Goal: Information Seeking & Learning: Learn about a topic

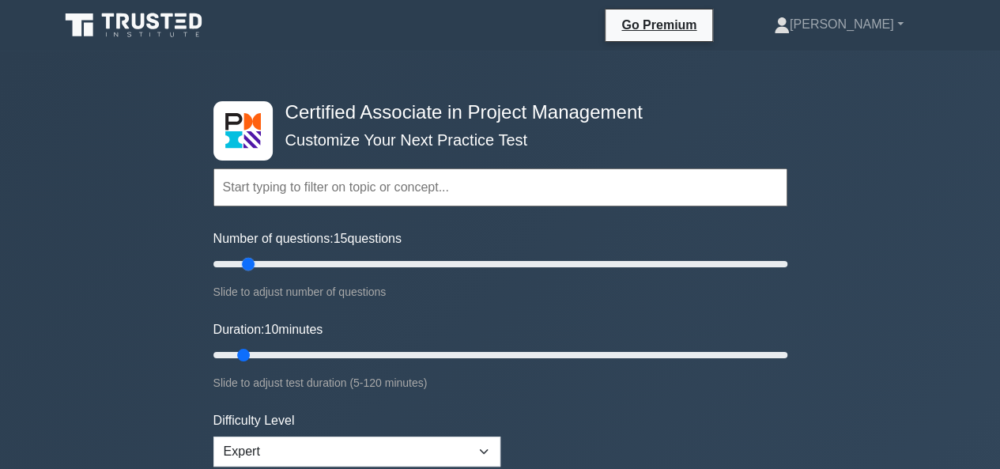
drag, startPoint x: 232, startPoint y: 269, endPoint x: 242, endPoint y: 270, distance: 10.3
type input "15"
click at [242, 267] on input "Number of questions: 15 questions" at bounding box center [501, 264] width 574 height 19
drag, startPoint x: 247, startPoint y: 354, endPoint x: 429, endPoint y: 350, distance: 181.9
type input "50"
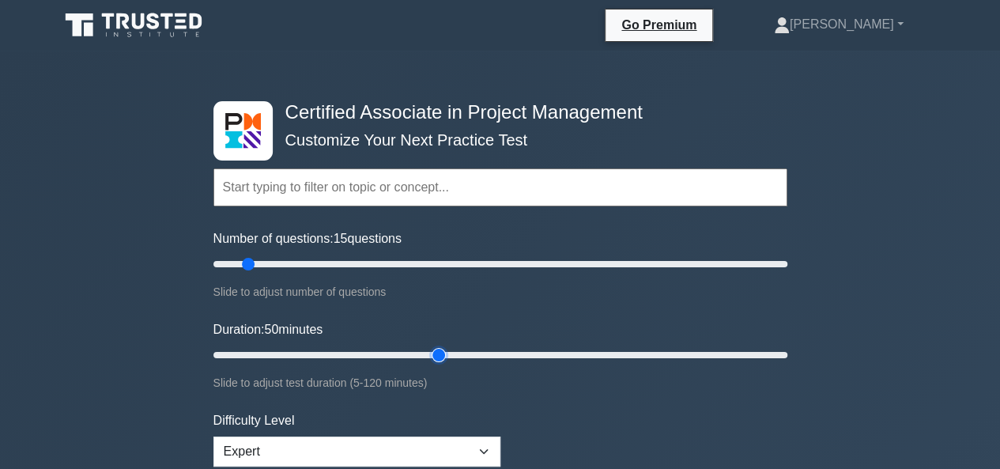
click at [429, 350] on input "Duration: 50 minutes" at bounding box center [501, 355] width 574 height 19
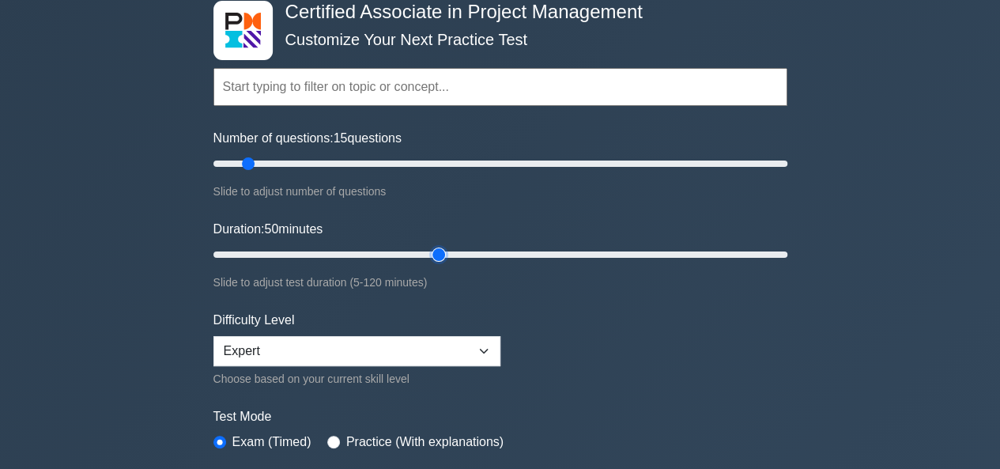
scroll to position [158, 0]
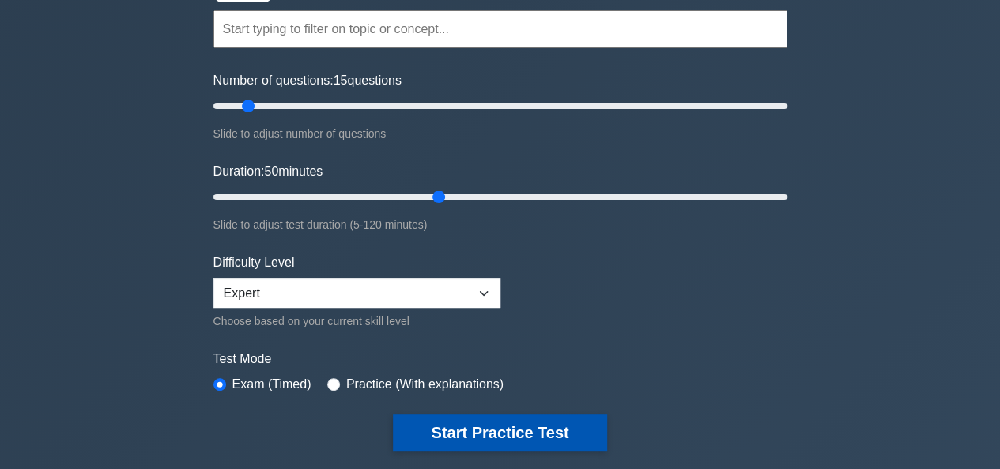
click at [446, 417] on button "Start Practice Test" at bounding box center [500, 432] width 214 height 36
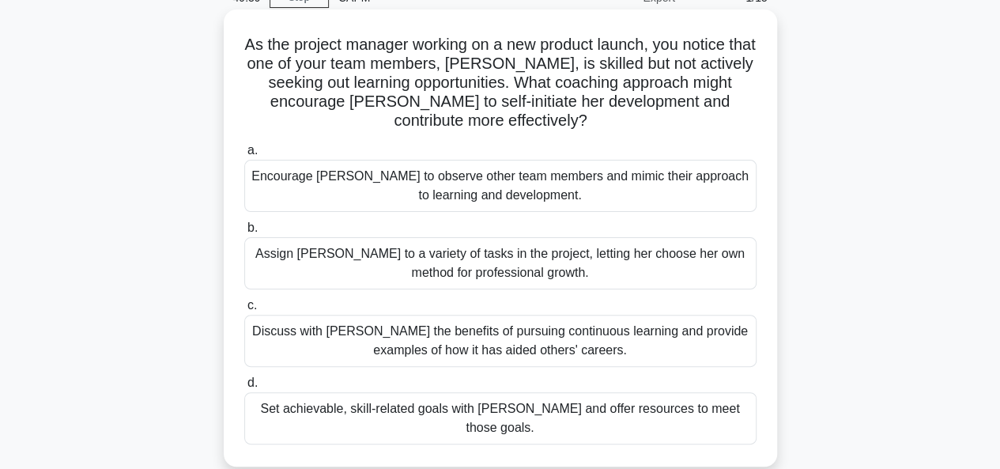
click at [485, 407] on div "Set achievable, skill-related goals with Chloe and offer resources to meet thos…" at bounding box center [500, 418] width 512 height 52
click at [244, 388] on input "d. Set achievable, skill-related goals with Chloe and offer resources to meet t…" at bounding box center [244, 383] width 0 height 10
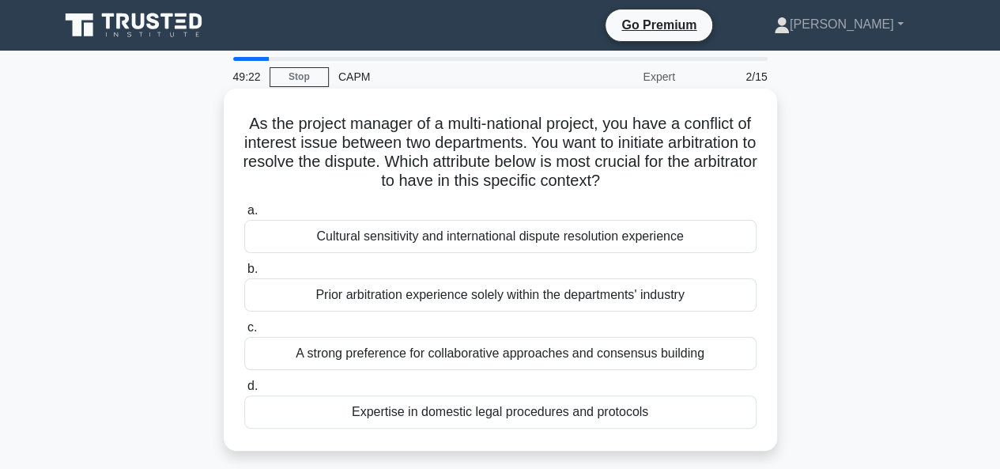
click at [516, 236] on div "Cultural sensitivity and international dispute resolution experience" at bounding box center [500, 236] width 512 height 33
click at [244, 216] on input "a. Cultural sensitivity and international dispute resolution experience" at bounding box center [244, 211] width 0 height 10
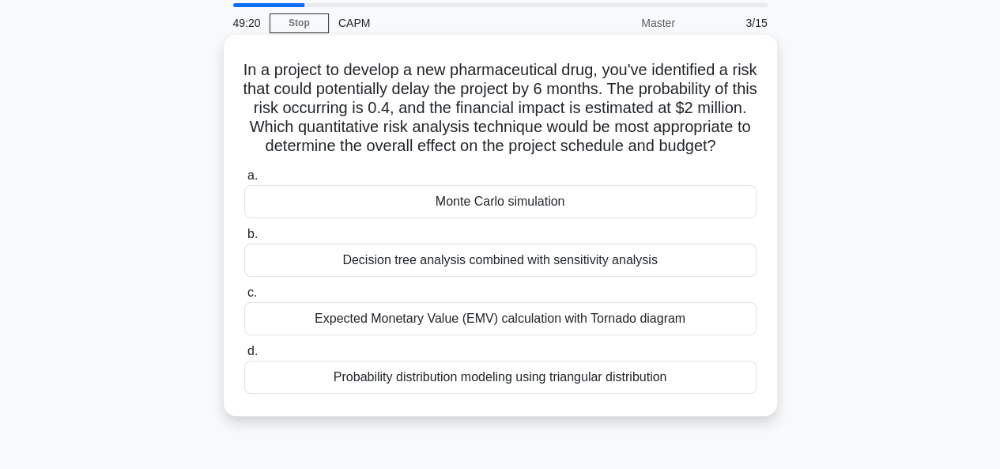
scroll to position [79, 0]
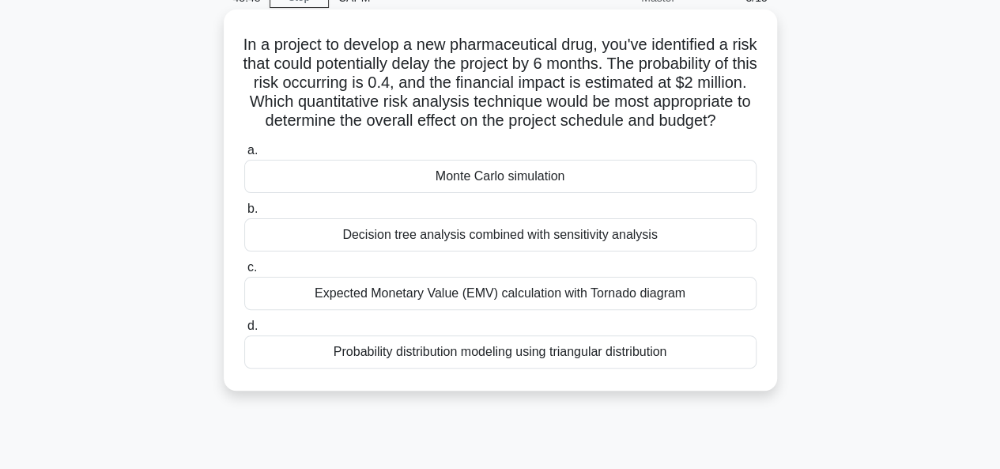
click at [489, 310] on div "Expected Monetary Value (EMV) calculation with Tornado diagram" at bounding box center [500, 293] width 512 height 33
click at [244, 273] on input "c. Expected Monetary Value (EMV) calculation with Tornado diagram" at bounding box center [244, 268] width 0 height 10
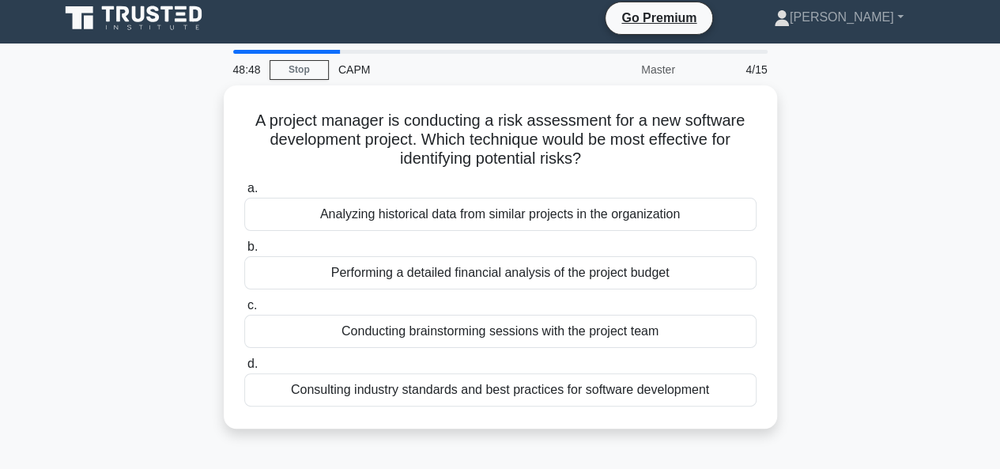
scroll to position [0, 0]
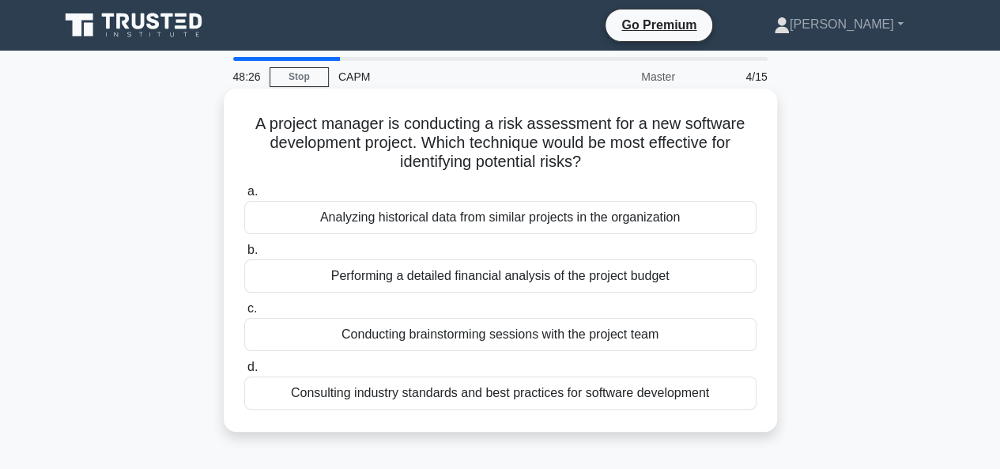
click at [501, 391] on div "Consulting industry standards and best practices for software development" at bounding box center [500, 392] width 512 height 33
click at [244, 372] on input "d. Consulting industry standards and best practices for software development" at bounding box center [244, 367] width 0 height 10
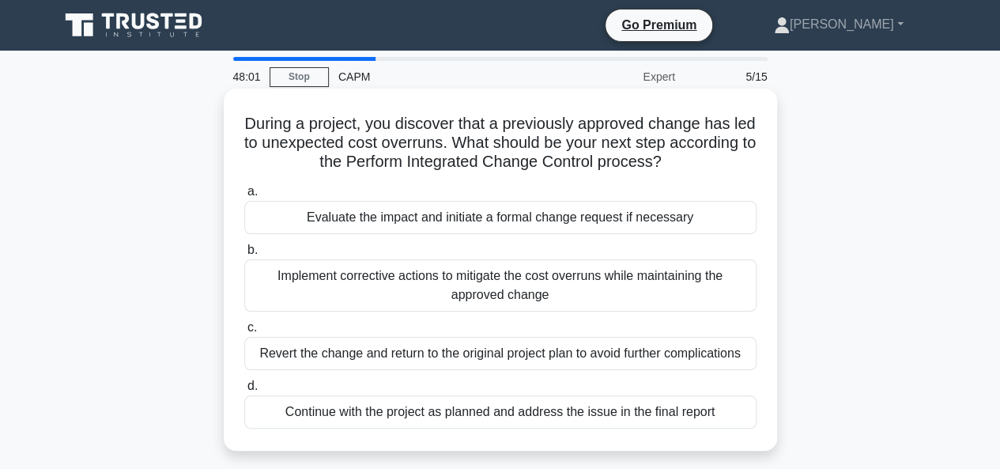
click at [501, 214] on div "Evaluate the impact and initiate a formal change request if necessary" at bounding box center [500, 217] width 512 height 33
click at [244, 197] on input "a. Evaluate the impact and initiate a formal change request if necessary" at bounding box center [244, 192] width 0 height 10
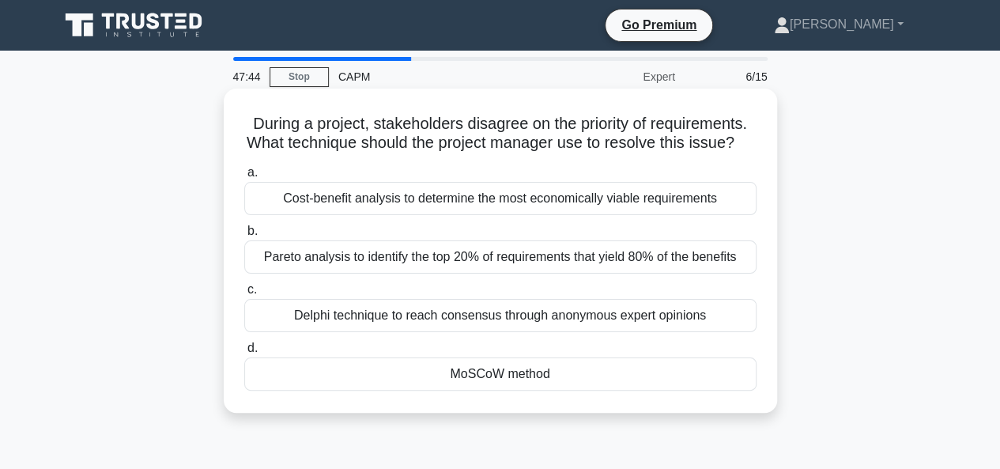
click at [492, 389] on div "MoSCoW method" at bounding box center [500, 373] width 512 height 33
click at [244, 354] on input "d. MoSCoW method" at bounding box center [244, 348] width 0 height 10
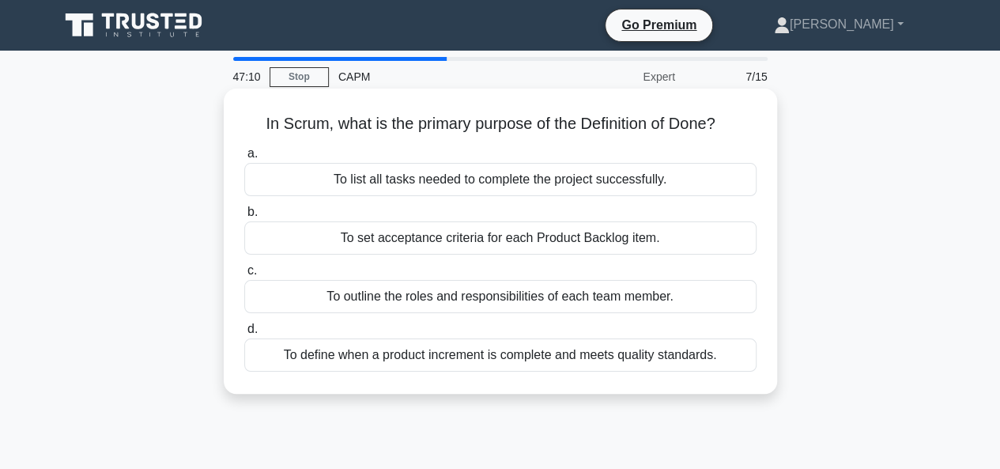
click at [490, 353] on div "To define when a product increment is complete and meets quality standards." at bounding box center [500, 354] width 512 height 33
click at [244, 335] on input "d. To define when a product increment is complete and meets quality standards." at bounding box center [244, 329] width 0 height 10
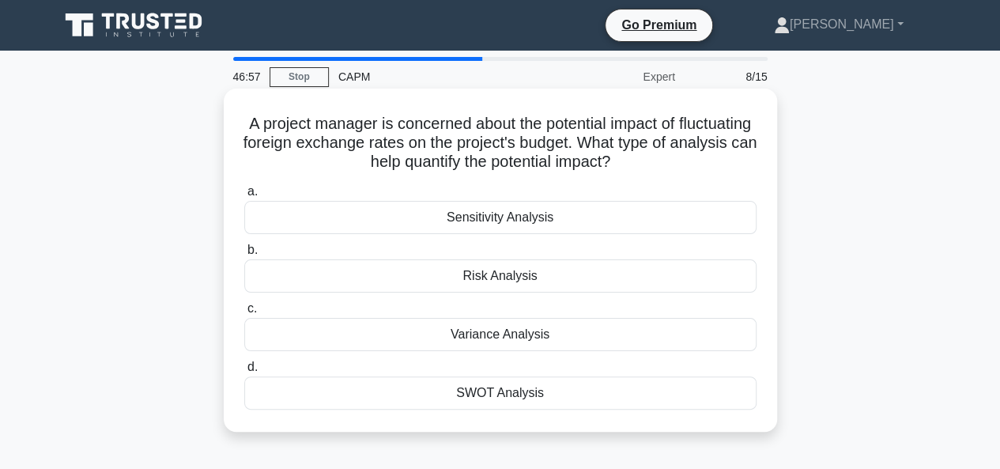
click at [486, 335] on div "Variance Analysis" at bounding box center [500, 334] width 512 height 33
click at [244, 314] on input "c. Variance Analysis" at bounding box center [244, 309] width 0 height 10
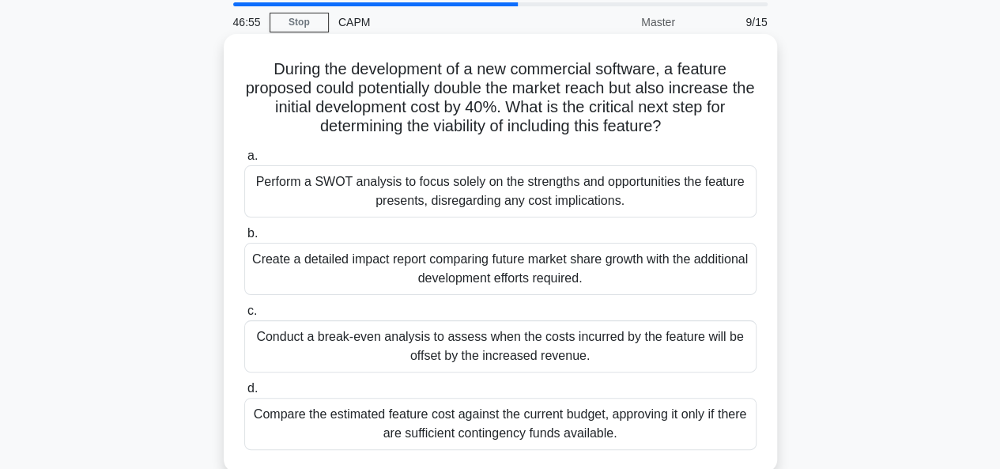
scroll to position [79, 0]
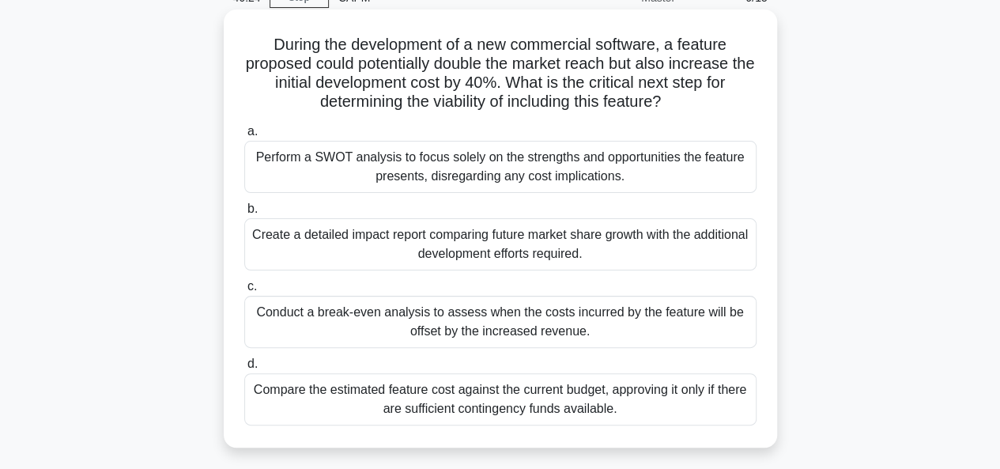
click at [505, 322] on div "Conduct a break-even analysis to assess when the costs incurred by the feature …" at bounding box center [500, 322] width 512 height 52
click at [244, 292] on input "c. Conduct a break-even analysis to assess when the costs incurred by the featu…" at bounding box center [244, 287] width 0 height 10
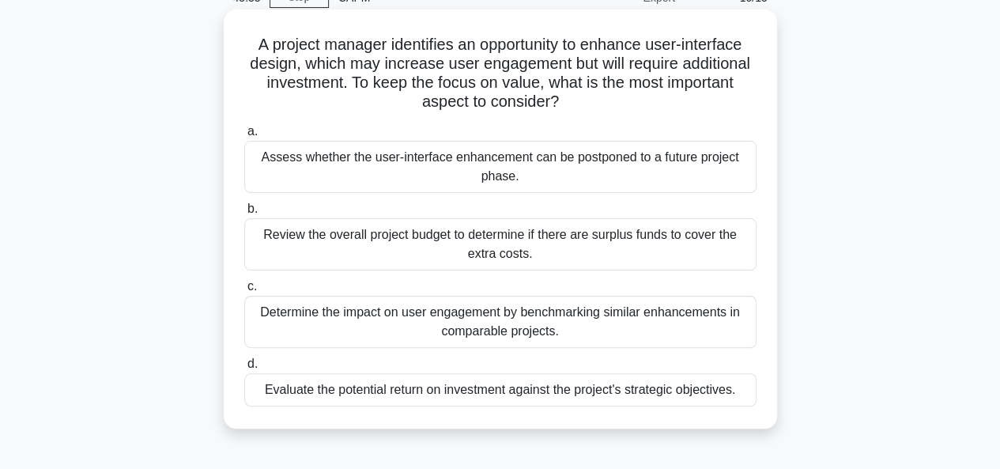
click at [504, 388] on div "Evaluate the potential return on investment against the project's strategic obj…" at bounding box center [500, 389] width 512 height 33
click at [244, 369] on input "d. Evaluate the potential return on investment against the project's strategic …" at bounding box center [244, 364] width 0 height 10
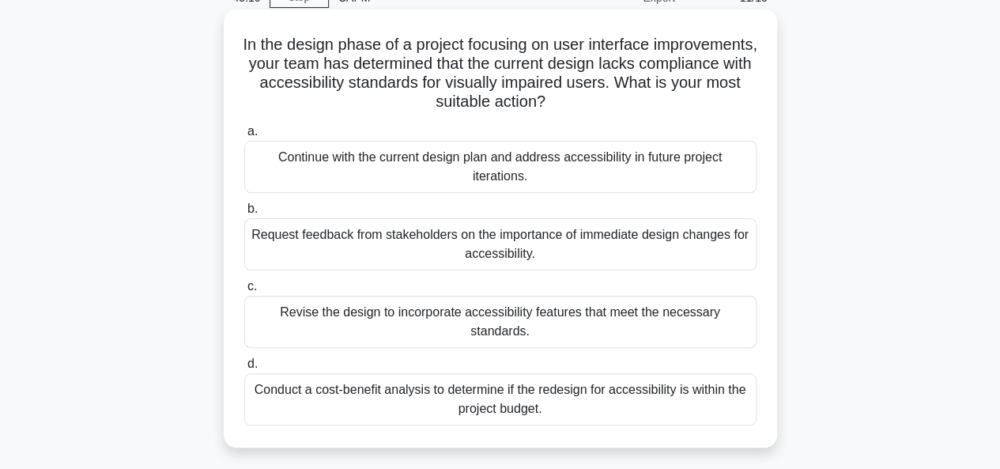
click at [501, 311] on div "Revise the design to incorporate accessibility features that meet the necessary…" at bounding box center [500, 322] width 512 height 52
click at [244, 292] on input "c. Revise the design to incorporate accessibility features that meet the necess…" at bounding box center [244, 287] width 0 height 10
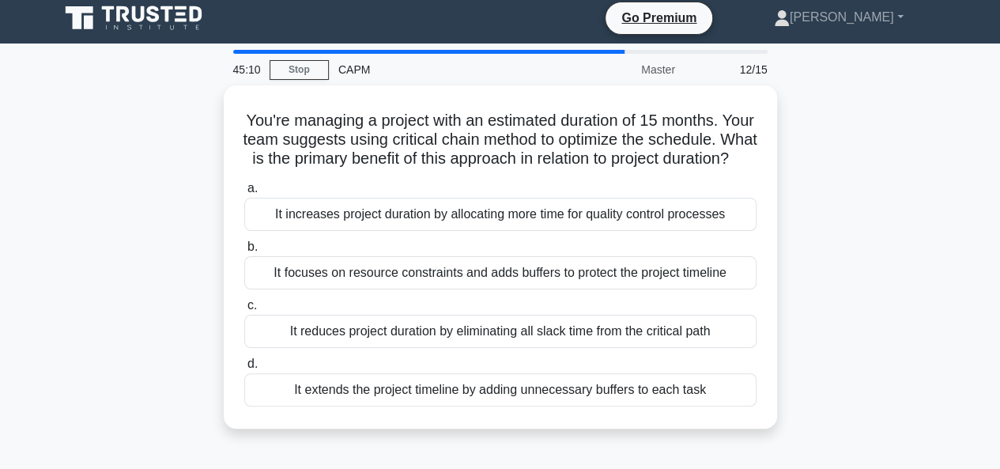
scroll to position [0, 0]
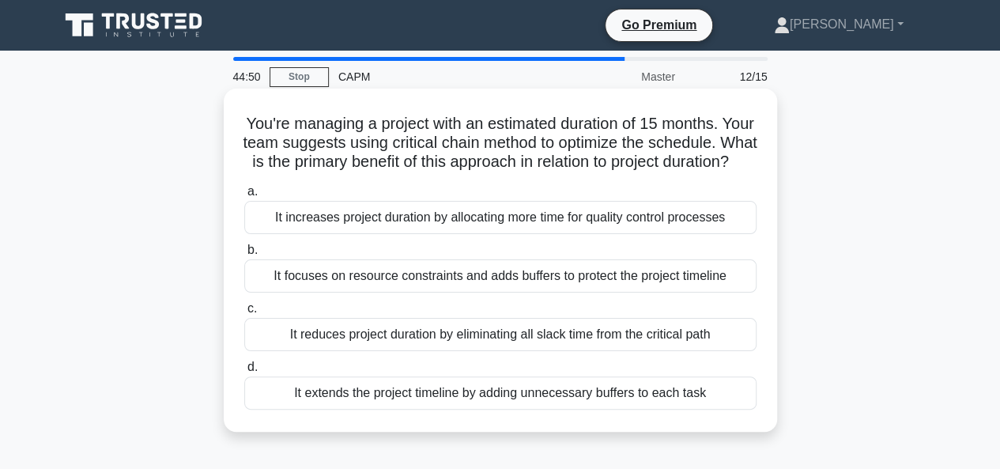
click at [493, 293] on div "It focuses on resource constraints and adds buffers to protect the project time…" at bounding box center [500, 275] width 512 height 33
click at [244, 255] on input "b. It focuses on resource constraints and adds buffers to protect the project t…" at bounding box center [244, 250] width 0 height 10
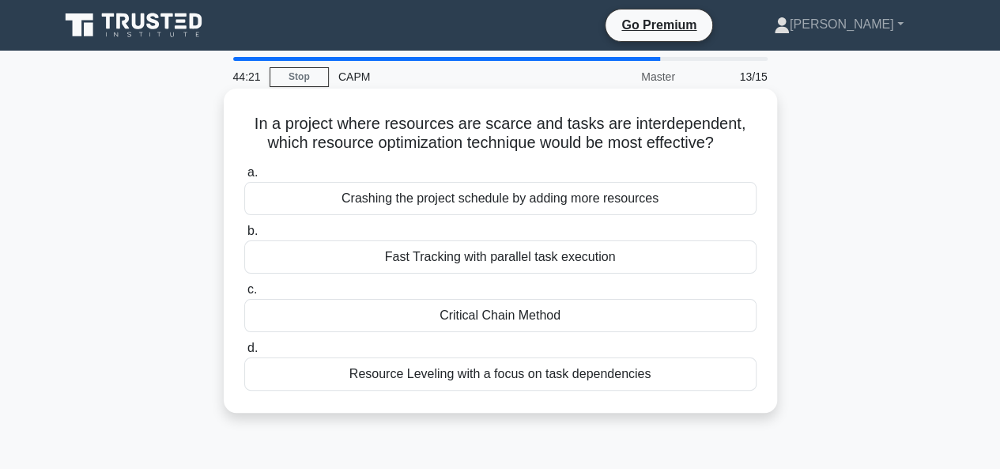
click at [507, 372] on div "Resource Leveling with a focus on task dependencies" at bounding box center [500, 373] width 512 height 33
click at [244, 354] on input "d. Resource Leveling with a focus on task dependencies" at bounding box center [244, 348] width 0 height 10
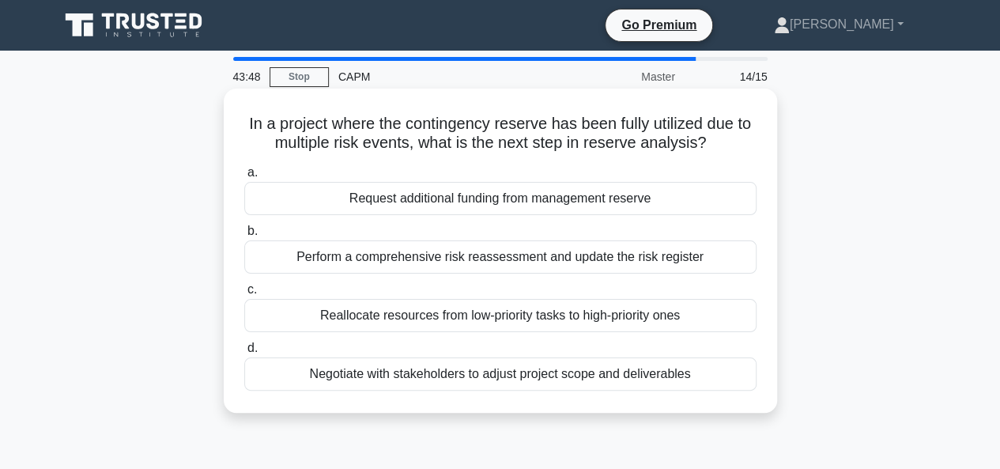
click at [503, 255] on div "Perform a comprehensive risk reassessment and update the risk register" at bounding box center [500, 256] width 512 height 33
click at [244, 236] on input "b. Perform a comprehensive risk reassessment and update the risk register" at bounding box center [244, 231] width 0 height 10
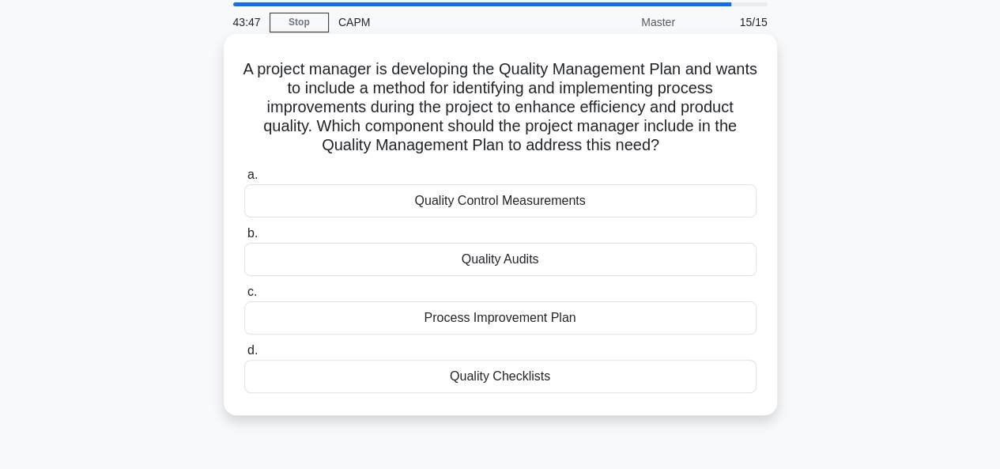
scroll to position [79, 0]
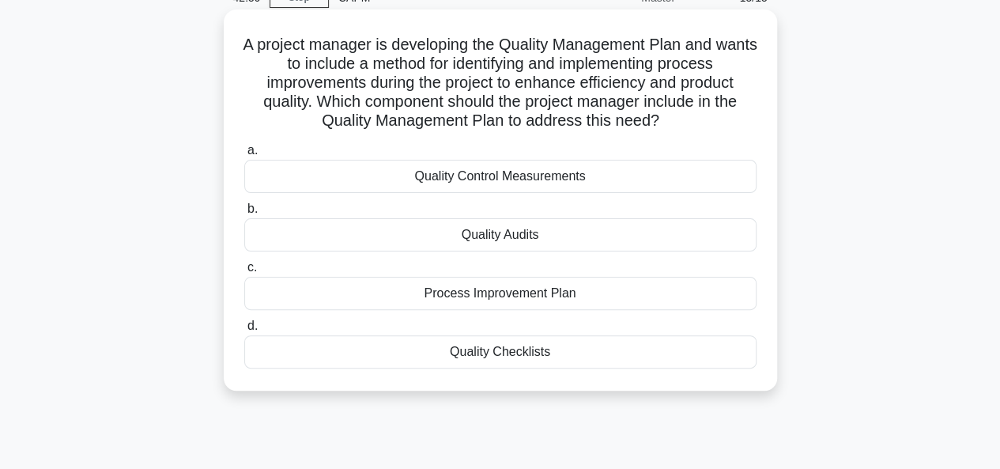
click at [498, 182] on div "Quality Control Measurements" at bounding box center [500, 176] width 512 height 33
click at [244, 156] on input "a. Quality Control Measurements" at bounding box center [244, 151] width 0 height 10
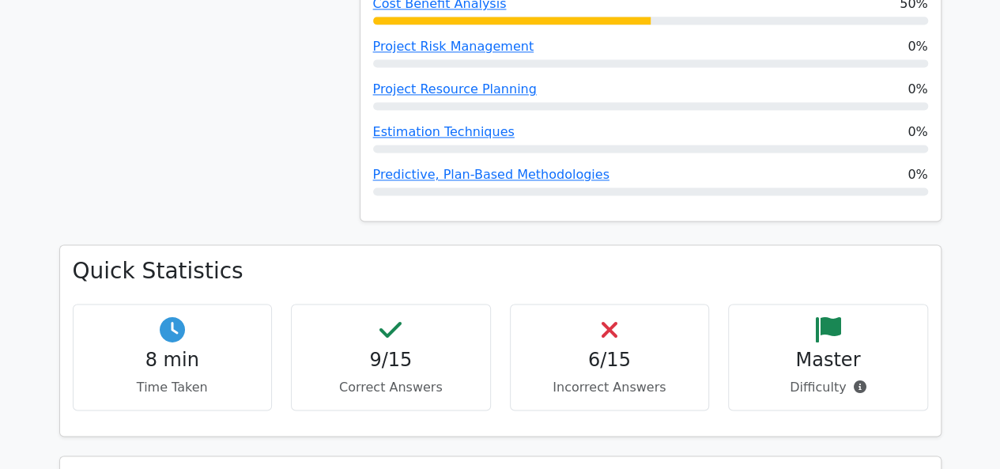
scroll to position [1582, 0]
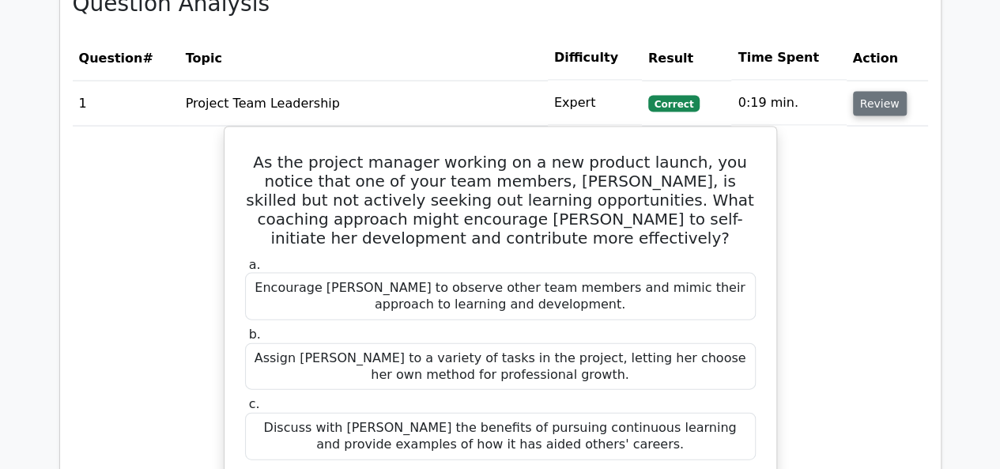
click at [886, 92] on button "Review" at bounding box center [880, 104] width 54 height 25
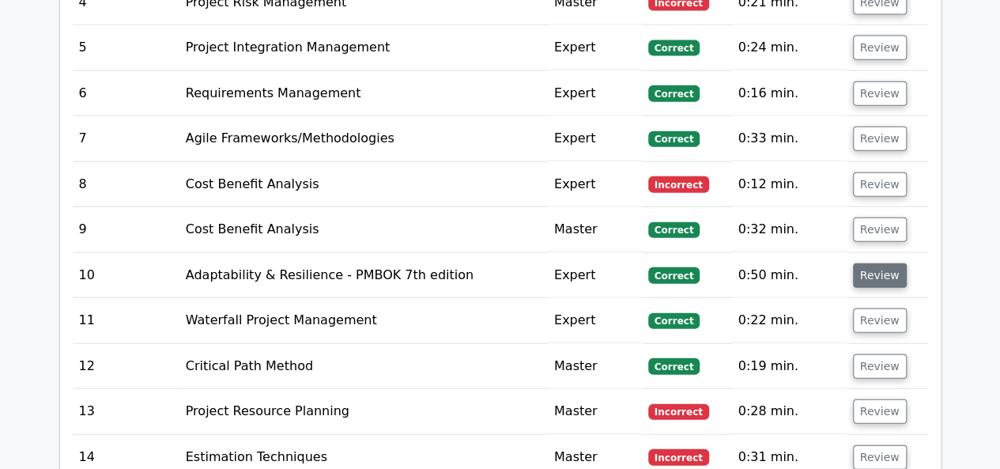
scroll to position [2135, 0]
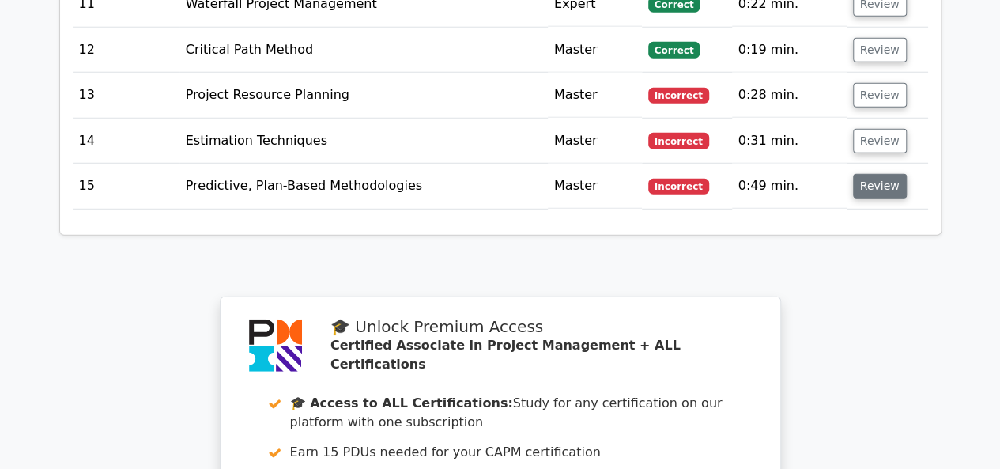
click at [887, 174] on button "Review" at bounding box center [880, 186] width 54 height 25
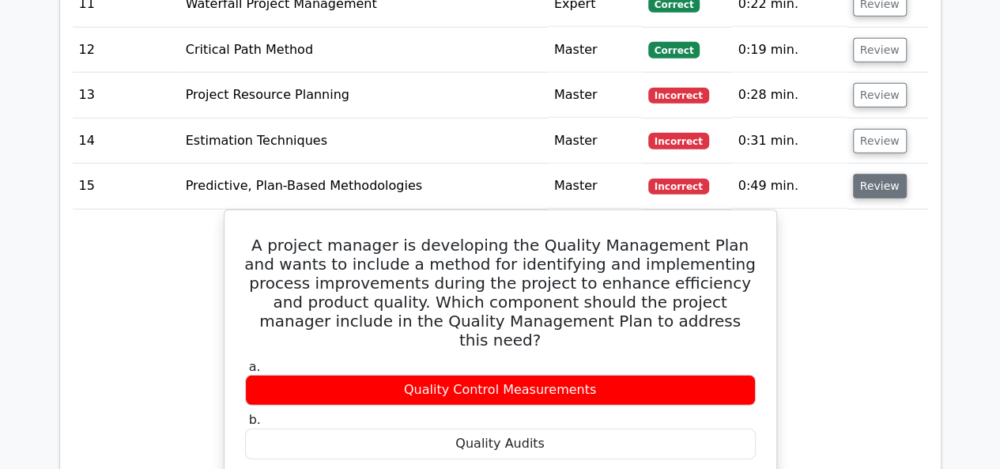
click at [873, 174] on button "Review" at bounding box center [880, 186] width 54 height 25
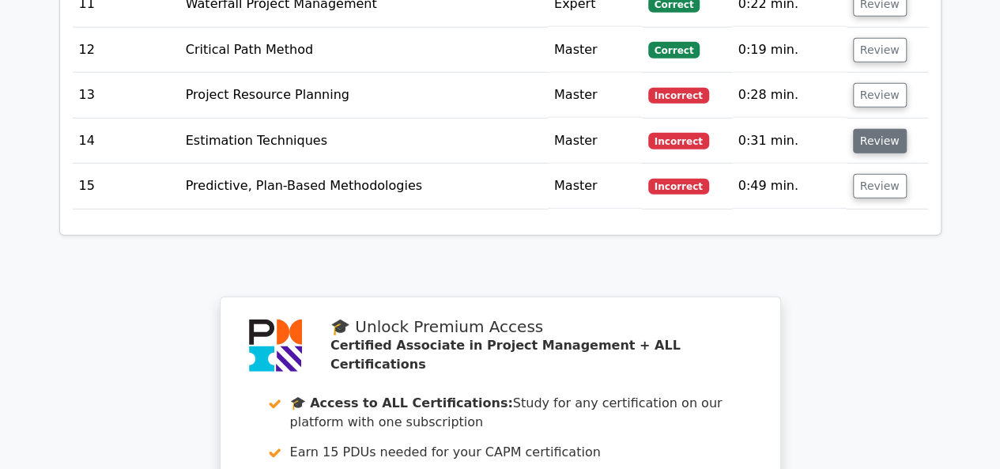
click at [876, 129] on button "Review" at bounding box center [880, 141] width 54 height 25
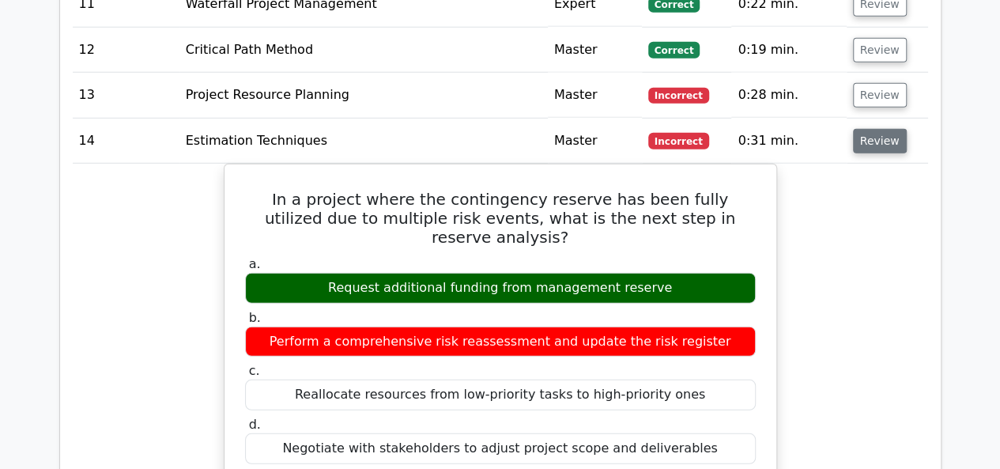
click at [875, 129] on button "Review" at bounding box center [880, 141] width 54 height 25
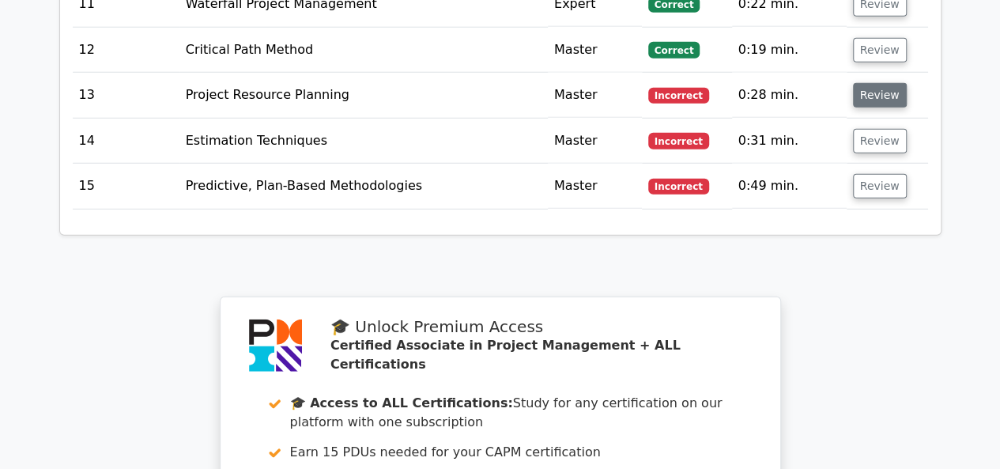
click at [879, 83] on button "Review" at bounding box center [880, 95] width 54 height 25
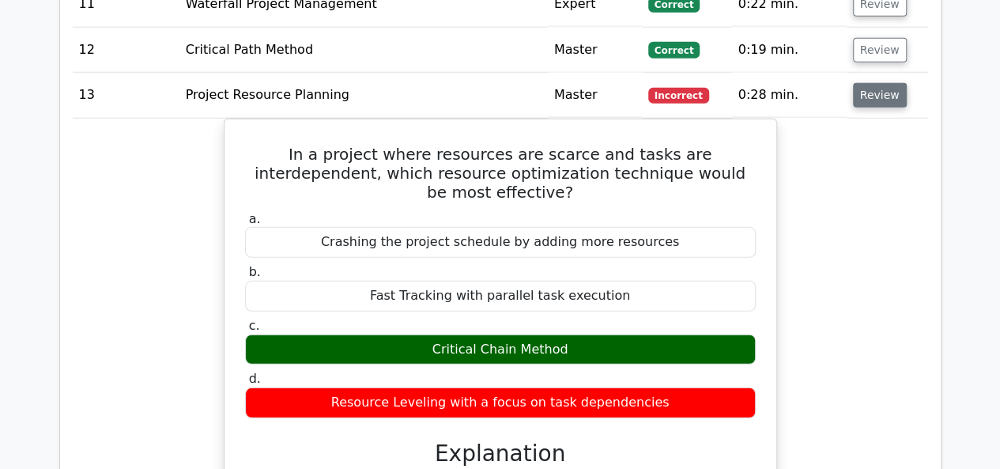
click at [879, 83] on button "Review" at bounding box center [880, 95] width 54 height 25
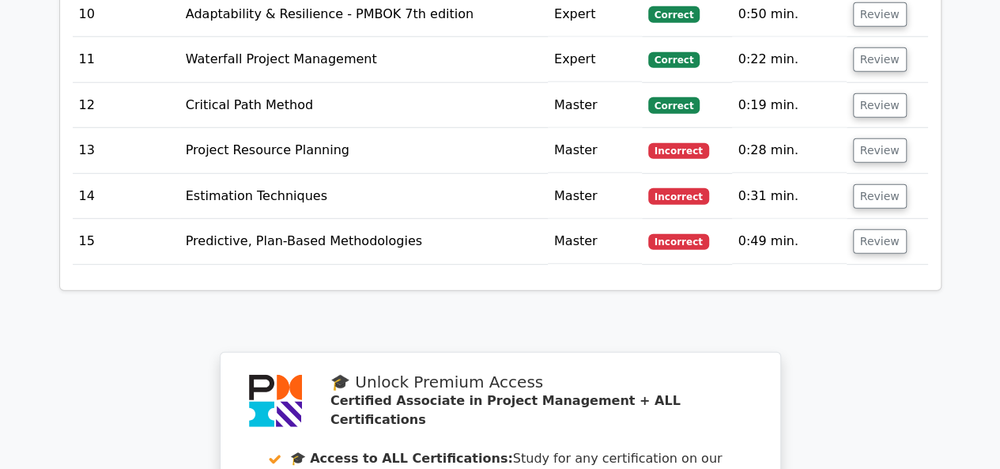
scroll to position [2056, 0]
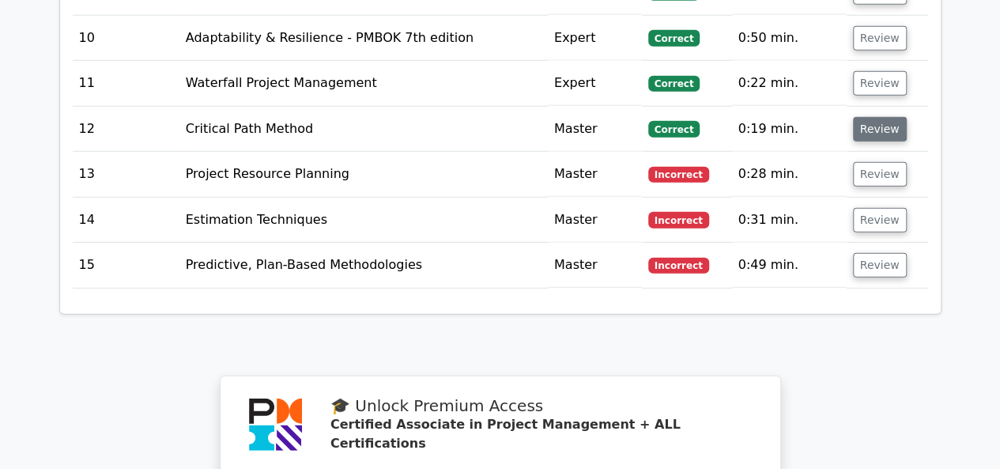
click at [870, 117] on button "Review" at bounding box center [880, 129] width 54 height 25
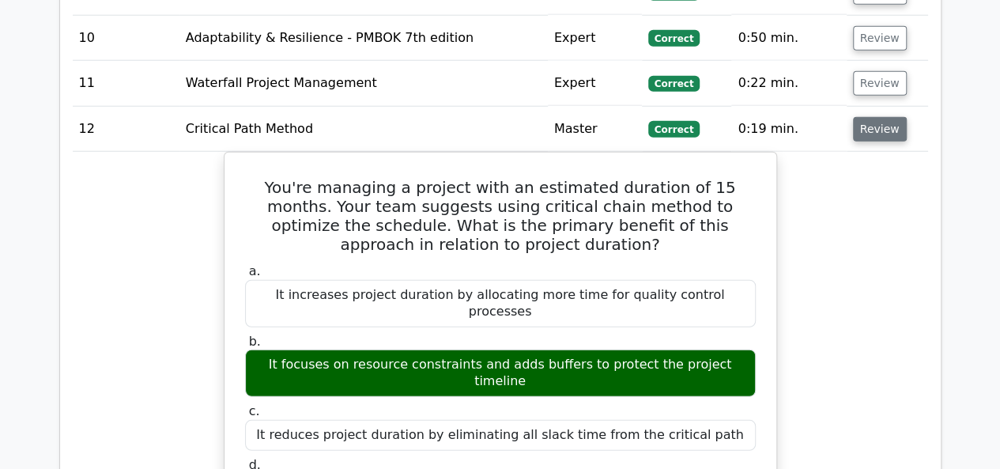
click at [870, 117] on button "Review" at bounding box center [880, 129] width 54 height 25
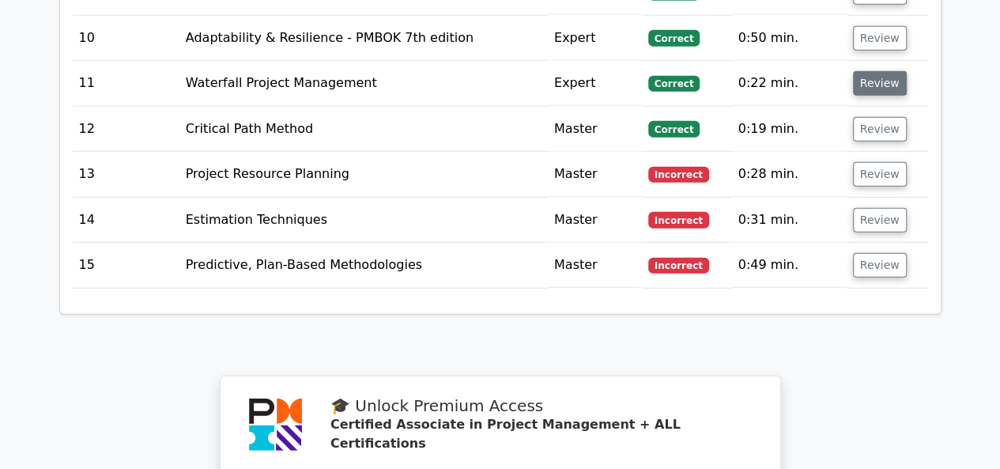
click at [872, 71] on button "Review" at bounding box center [880, 83] width 54 height 25
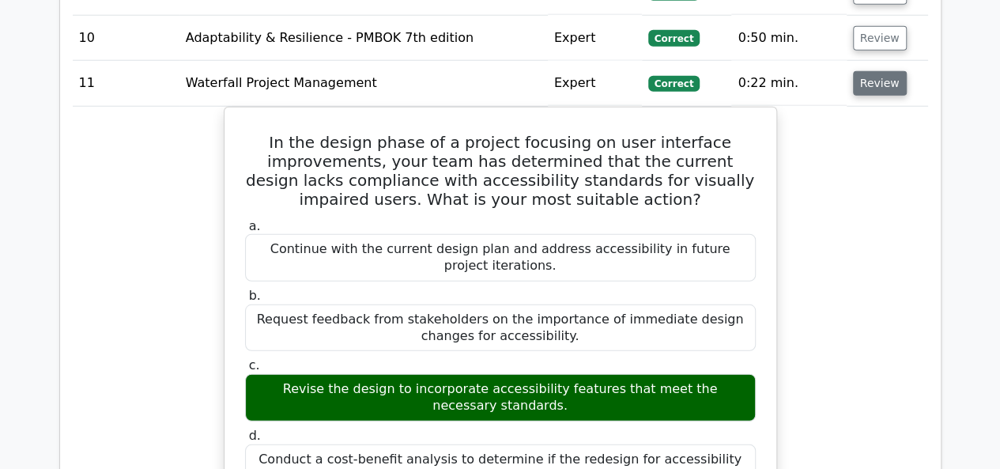
click at [872, 71] on button "Review" at bounding box center [880, 83] width 54 height 25
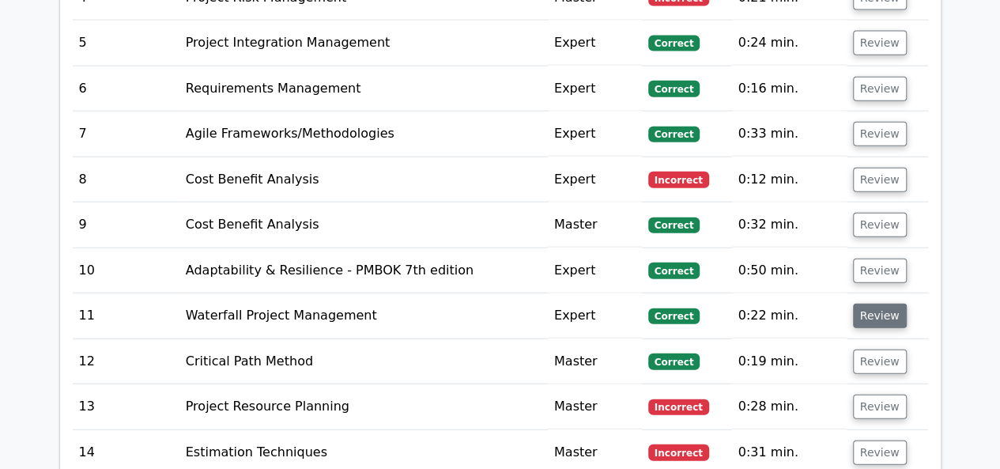
scroll to position [1819, 0]
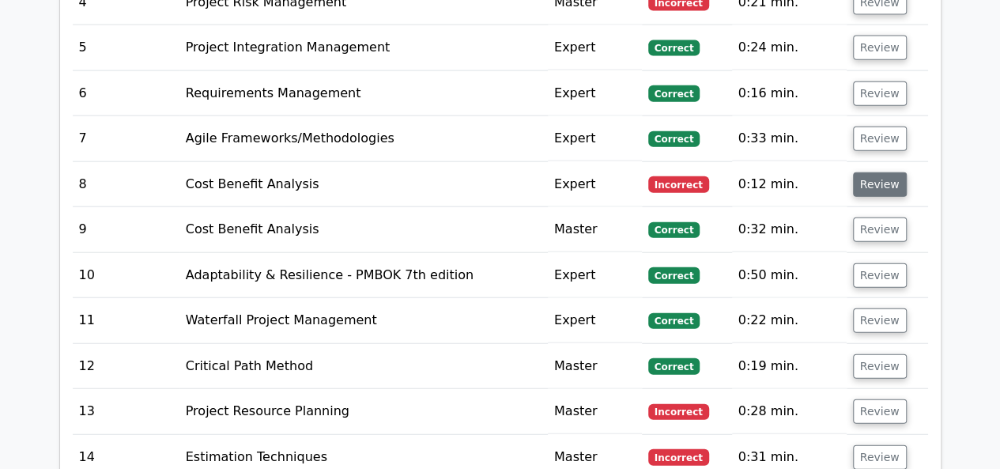
click at [875, 172] on button "Review" at bounding box center [880, 184] width 54 height 25
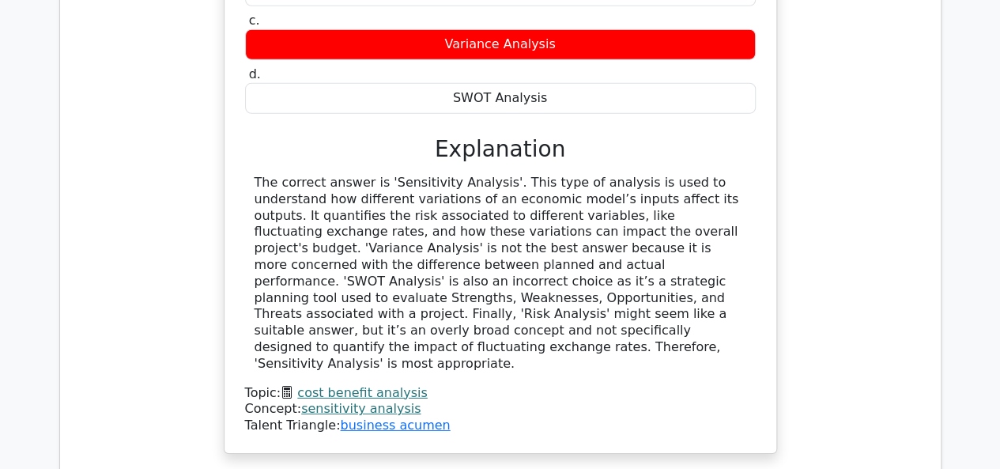
scroll to position [2214, 0]
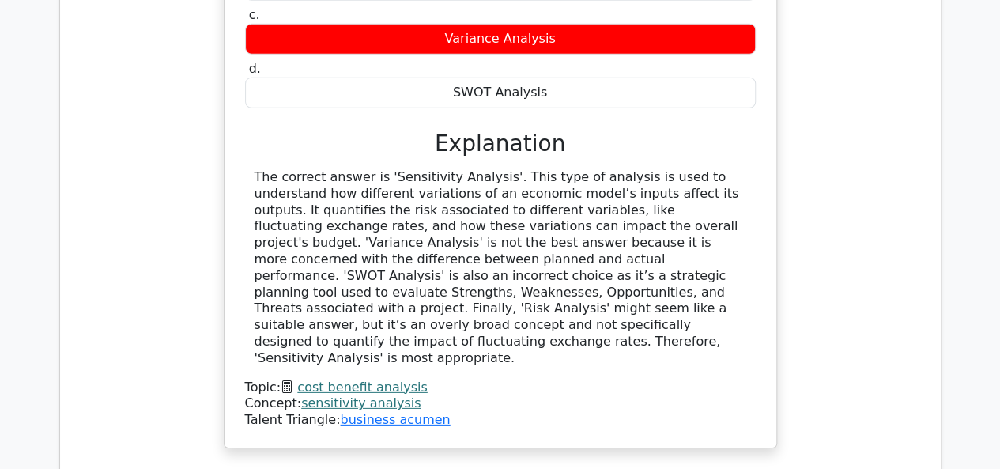
drag, startPoint x: 584, startPoint y: 304, endPoint x: 313, endPoint y: 157, distance: 307.9
click at [270, 169] on div "The correct answer is 'Sensitivity Analysis'. This type of analysis is used to …" at bounding box center [501, 268] width 492 height 198
drag, startPoint x: 315, startPoint y: 157, endPoint x: 248, endPoint y: 146, distance: 67.3
click at [248, 169] on div "The correct answer is 'Sensitivity Analysis'. This type of analysis is used to …" at bounding box center [500, 268] width 511 height 198
drag, startPoint x: 248, startPoint y: 146, endPoint x: 573, endPoint y: 301, distance: 359.4
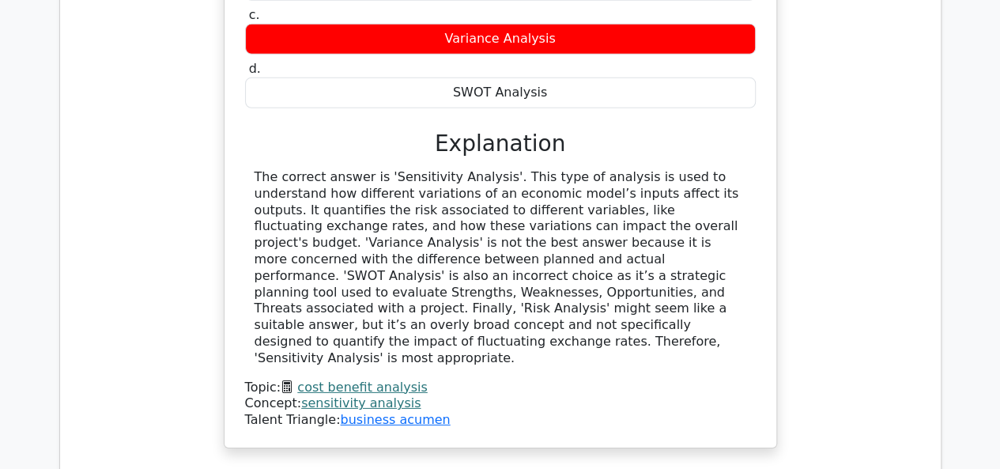
click at [573, 301] on div "The correct answer is 'Sensitivity Analysis'. This type of analysis is used to …" at bounding box center [500, 268] width 511 height 198
copy div "The correct answer is 'Sensitivity Analysis'. This type of analysis is used to …"
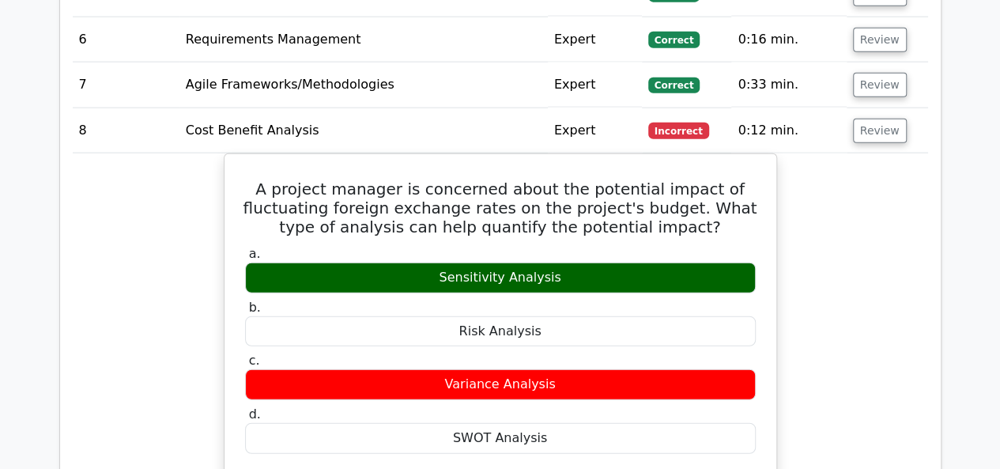
scroll to position [1819, 0]
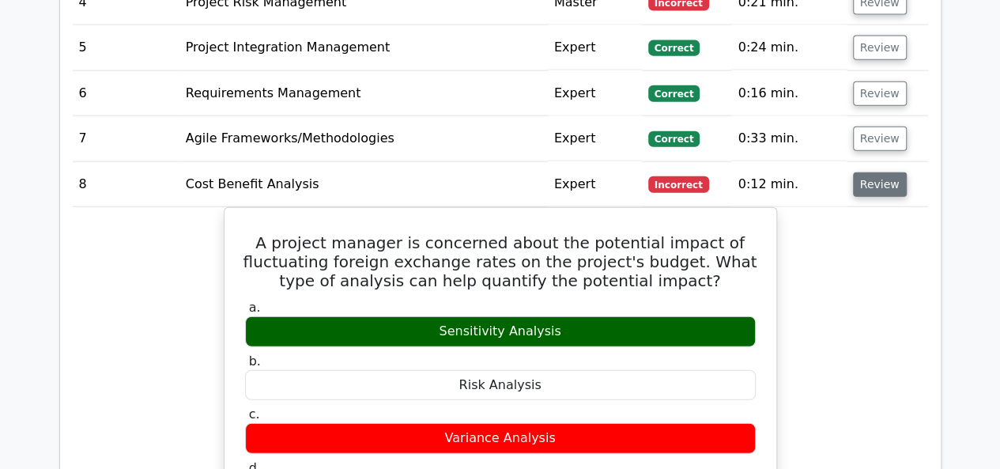
click at [858, 172] on button "Review" at bounding box center [880, 184] width 54 height 25
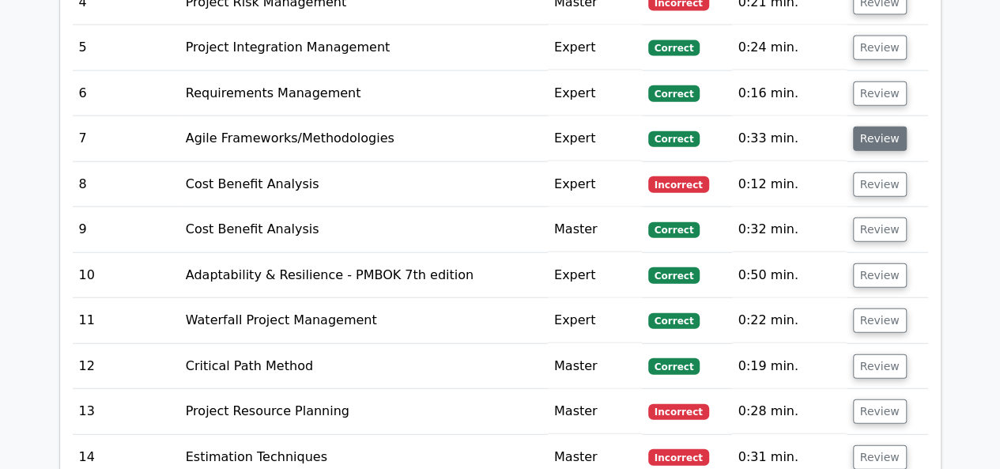
click at [868, 127] on button "Review" at bounding box center [880, 139] width 54 height 25
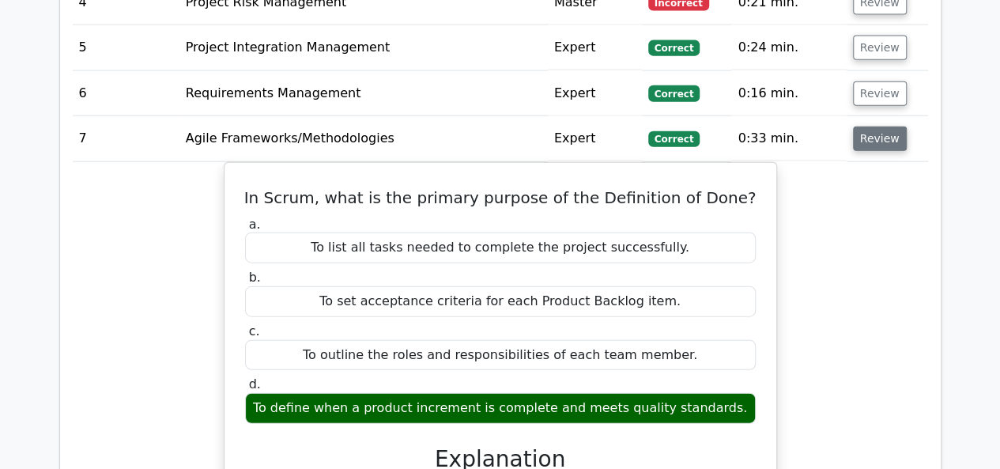
click at [871, 127] on button "Review" at bounding box center [880, 139] width 54 height 25
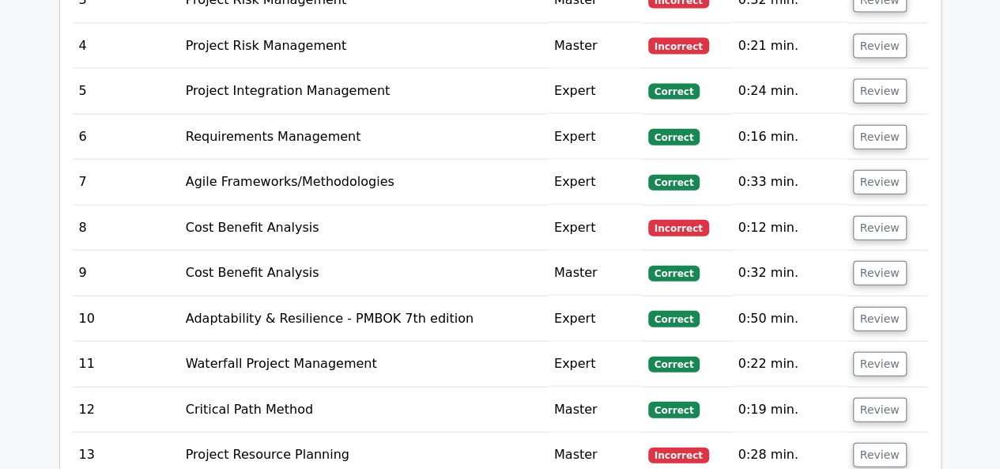
scroll to position [1740, 0]
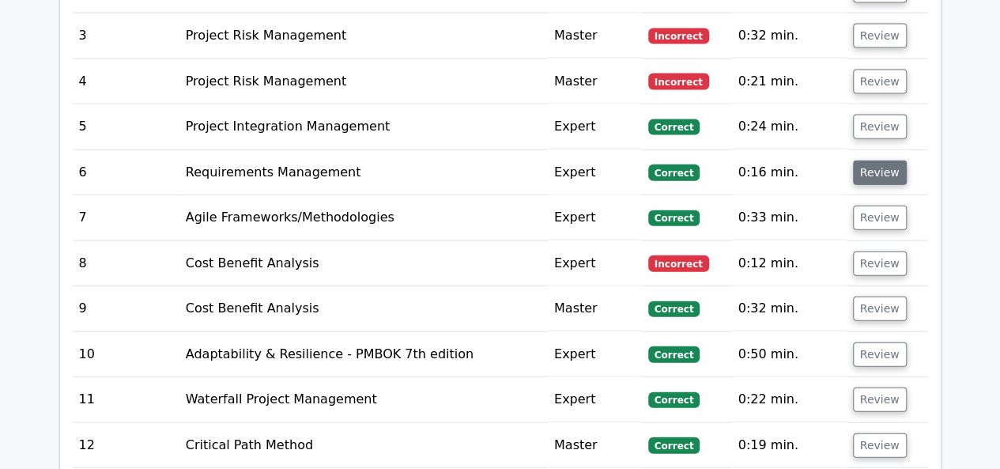
click at [875, 161] on button "Review" at bounding box center [880, 173] width 54 height 25
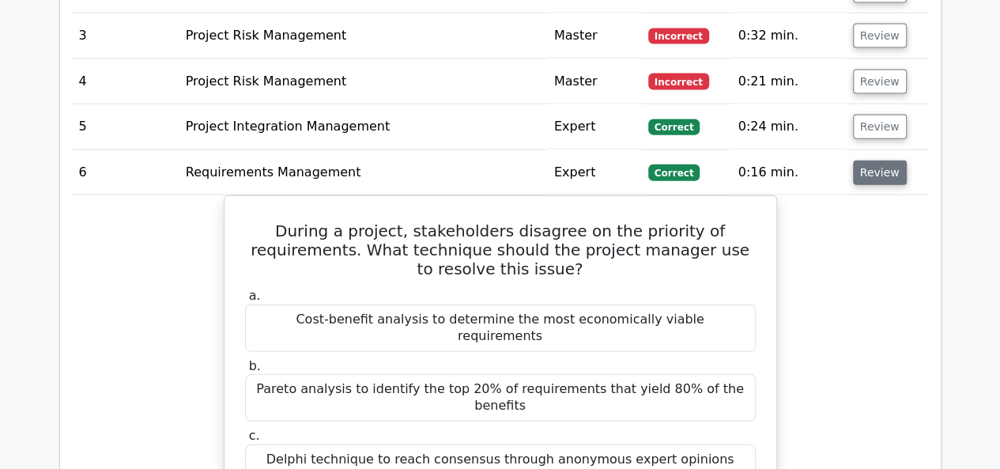
click at [871, 161] on button "Review" at bounding box center [880, 173] width 54 height 25
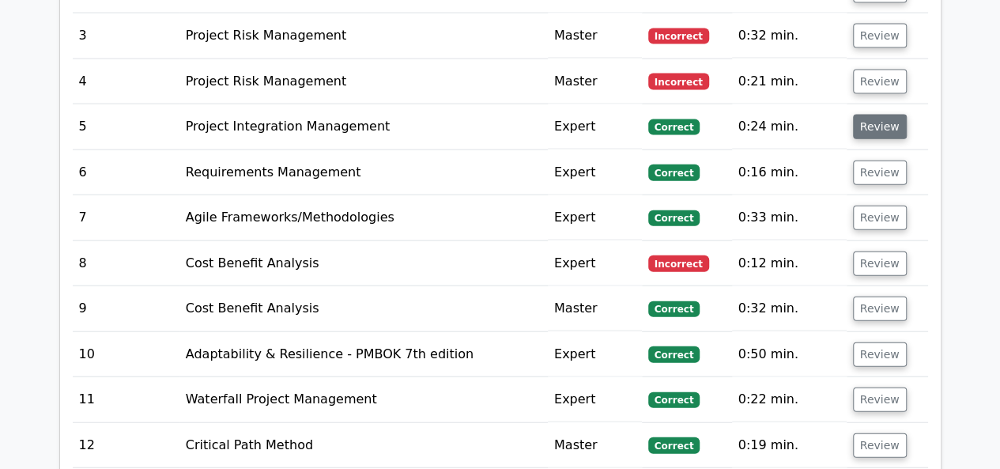
click at [870, 115] on button "Review" at bounding box center [880, 127] width 54 height 25
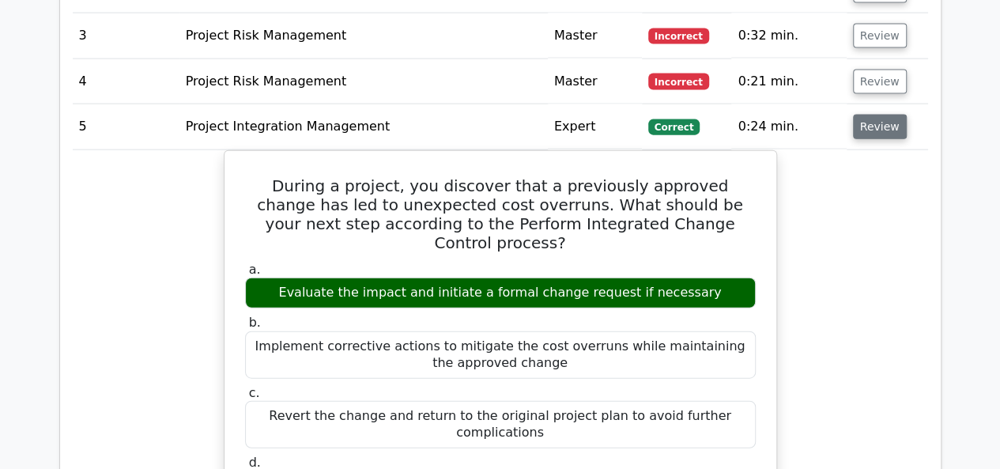
click at [868, 115] on button "Review" at bounding box center [880, 127] width 54 height 25
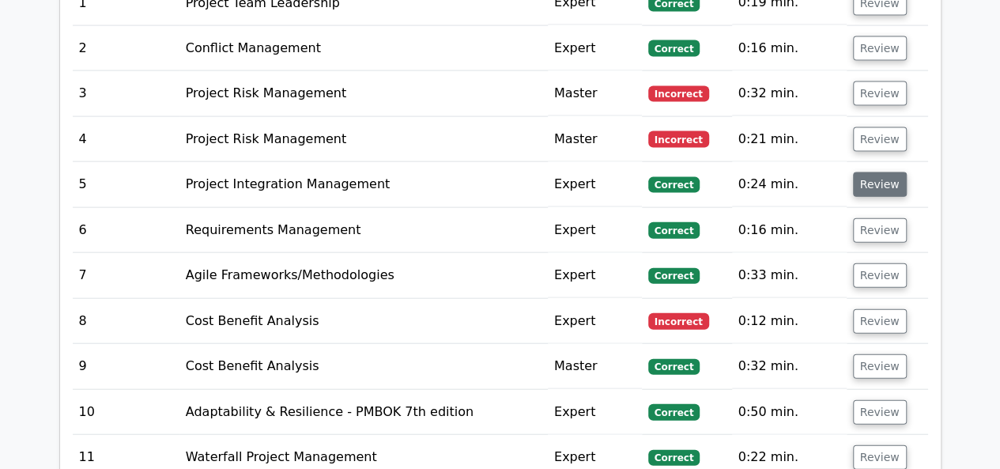
scroll to position [1661, 0]
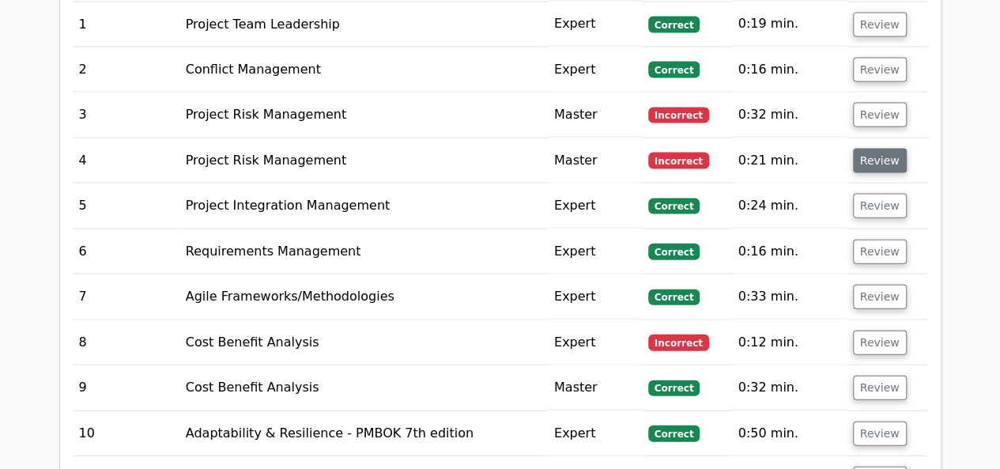
click at [863, 138] on td "Review" at bounding box center [887, 160] width 81 height 45
click at [863, 149] on button "Review" at bounding box center [880, 161] width 54 height 25
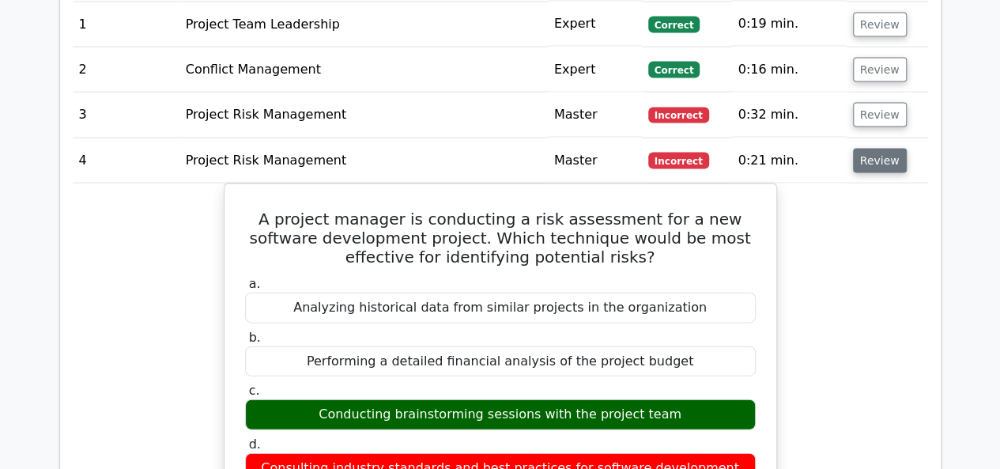
click at [873, 149] on button "Review" at bounding box center [880, 161] width 54 height 25
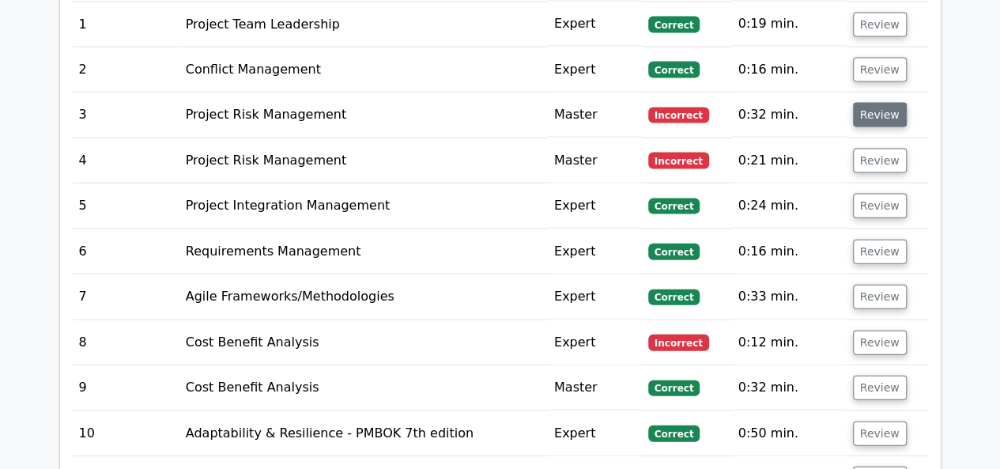
click at [875, 103] on button "Review" at bounding box center [880, 115] width 54 height 25
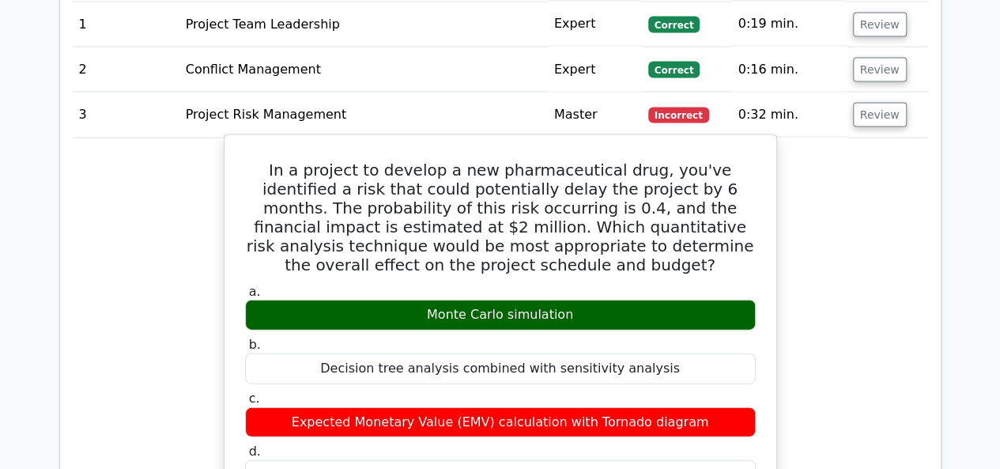
drag, startPoint x: 628, startPoint y: 233, endPoint x: 651, endPoint y: 241, distance: 24.3
click at [651, 241] on h5 "In a project to develop a new pharmaceutical drug, you've identified a risk tha…" at bounding box center [501, 218] width 514 height 114
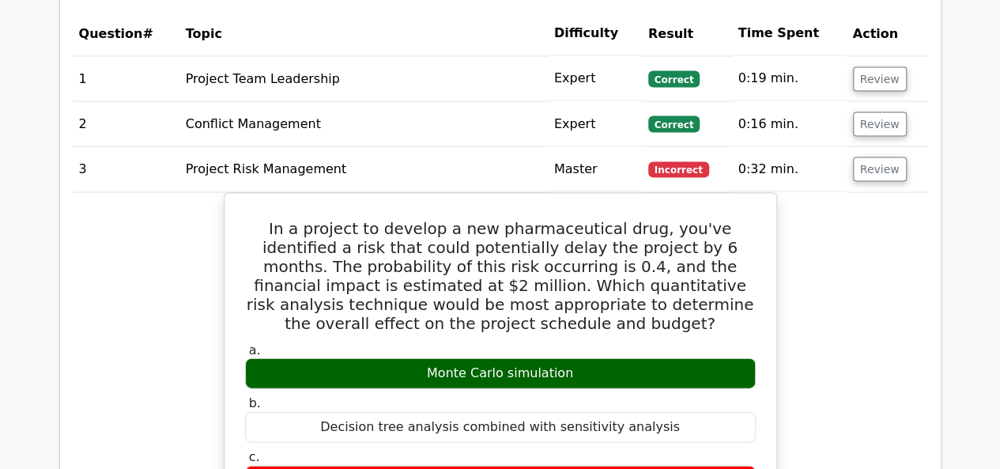
scroll to position [1582, 0]
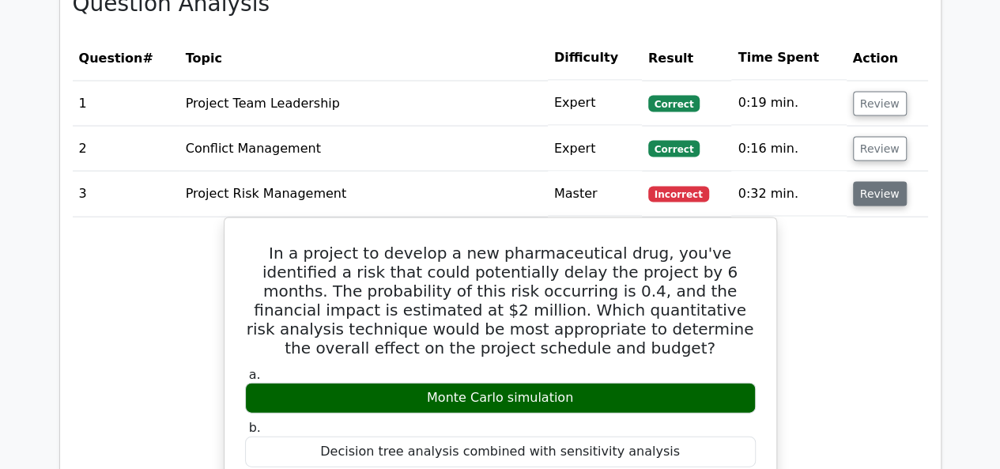
drag, startPoint x: 870, startPoint y: 176, endPoint x: 860, endPoint y: 168, distance: 11.9
click at [868, 182] on button "Review" at bounding box center [880, 194] width 54 height 25
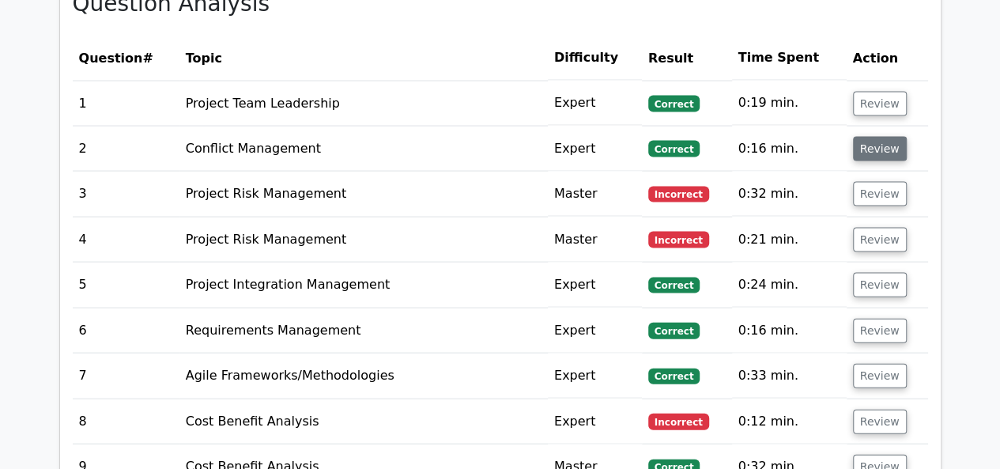
click at [867, 137] on button "Review" at bounding box center [880, 149] width 54 height 25
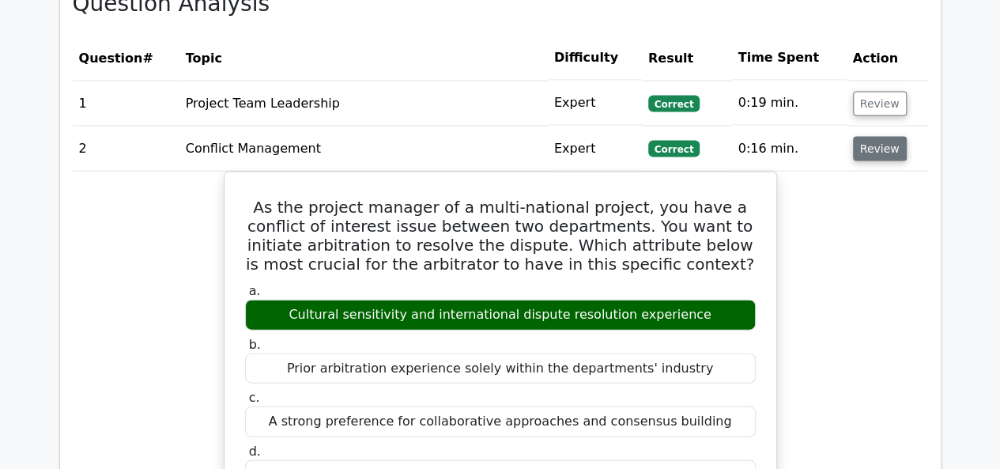
click at [866, 137] on button "Review" at bounding box center [880, 149] width 54 height 25
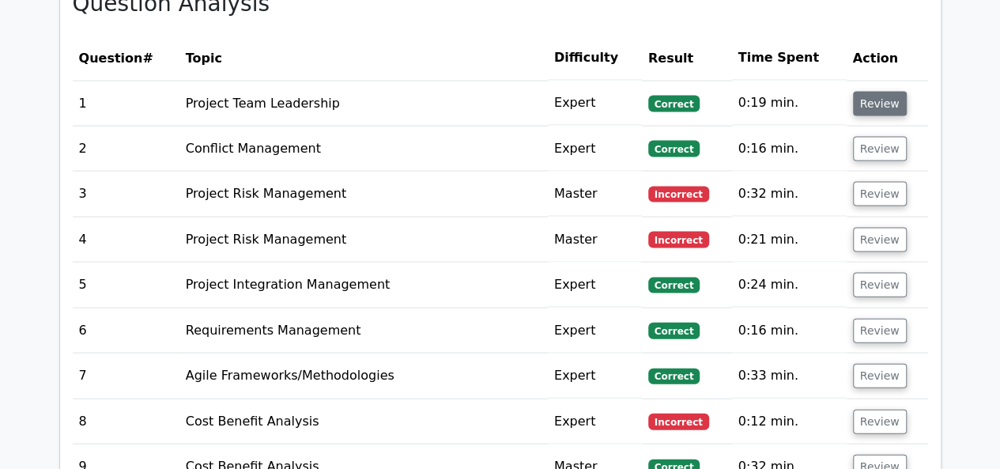
click at [868, 92] on button "Review" at bounding box center [880, 104] width 54 height 25
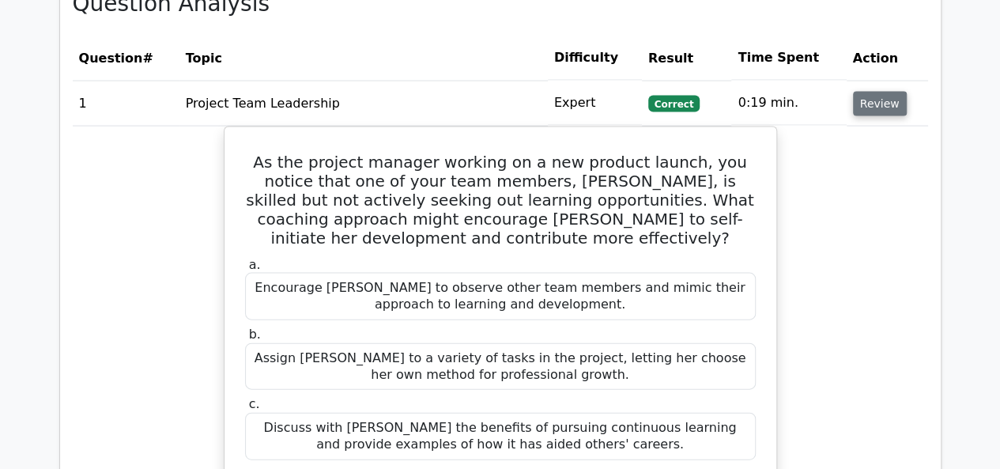
click at [868, 92] on button "Review" at bounding box center [880, 104] width 54 height 25
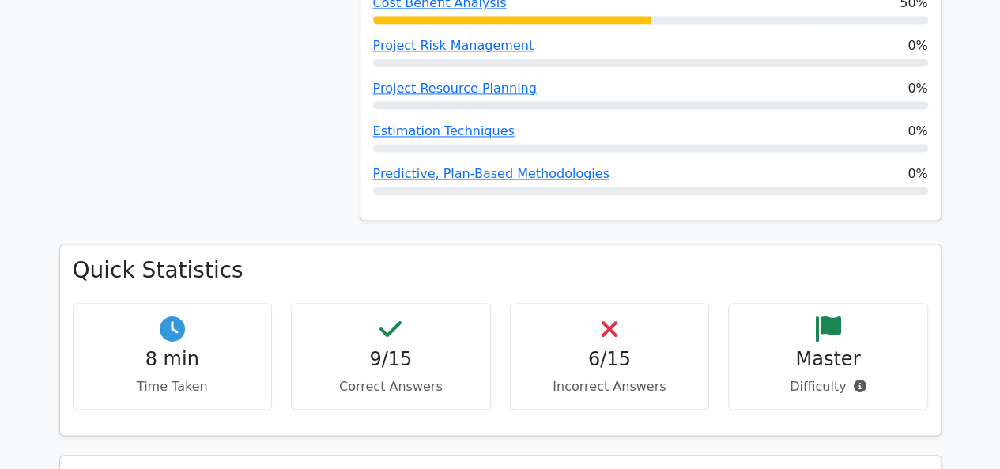
scroll to position [1028, 0]
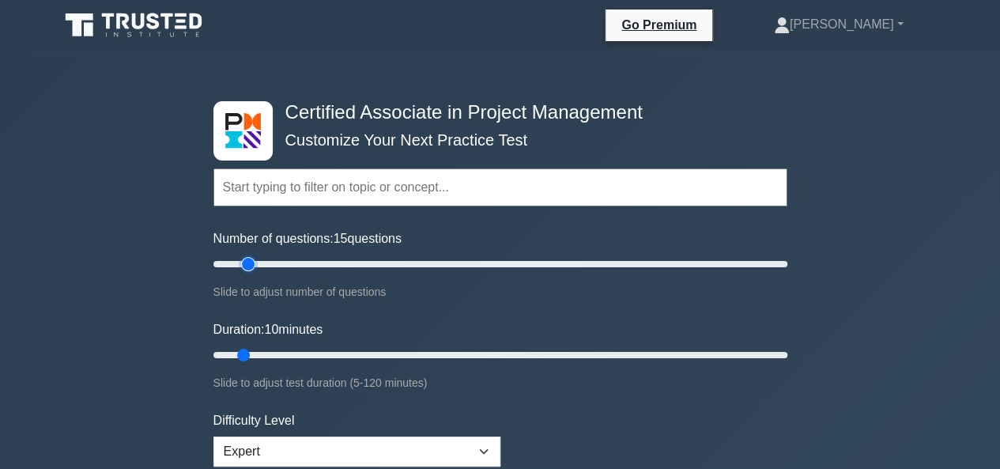
type input "10"
click at [237, 261] on input "Number of questions: 10 questions" at bounding box center [501, 264] width 574 height 19
drag, startPoint x: 248, startPoint y: 350, endPoint x: 405, endPoint y: 346, distance: 157.4
type input "45"
click at [405, 346] on input "Duration: 45 minutes" at bounding box center [501, 355] width 574 height 19
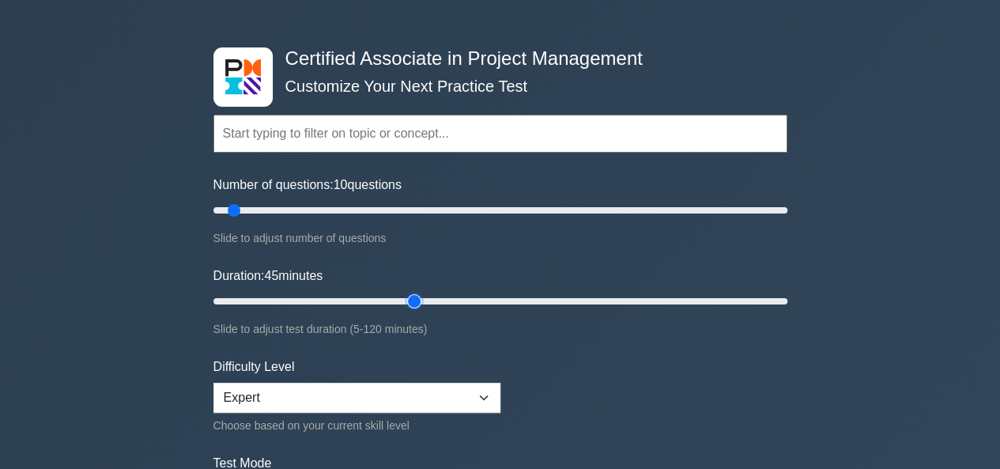
scroll to position [158, 0]
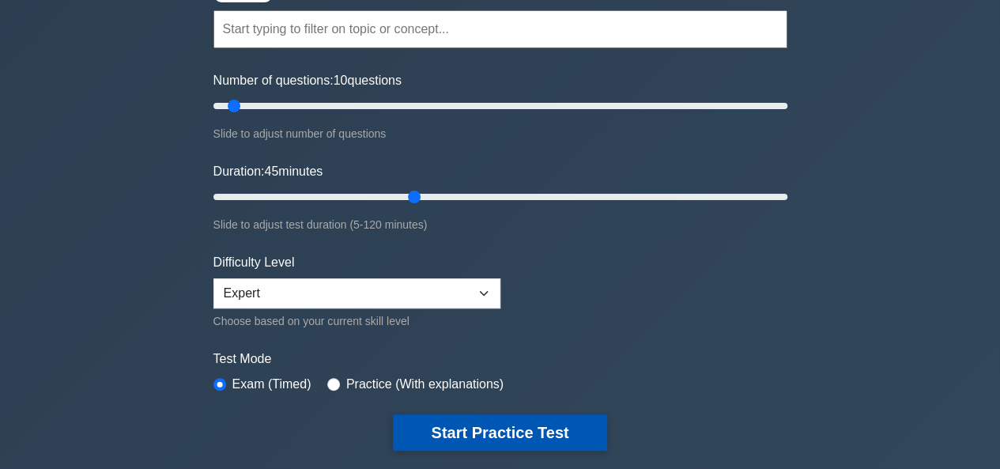
click at [444, 417] on button "Start Practice Test" at bounding box center [500, 432] width 214 height 36
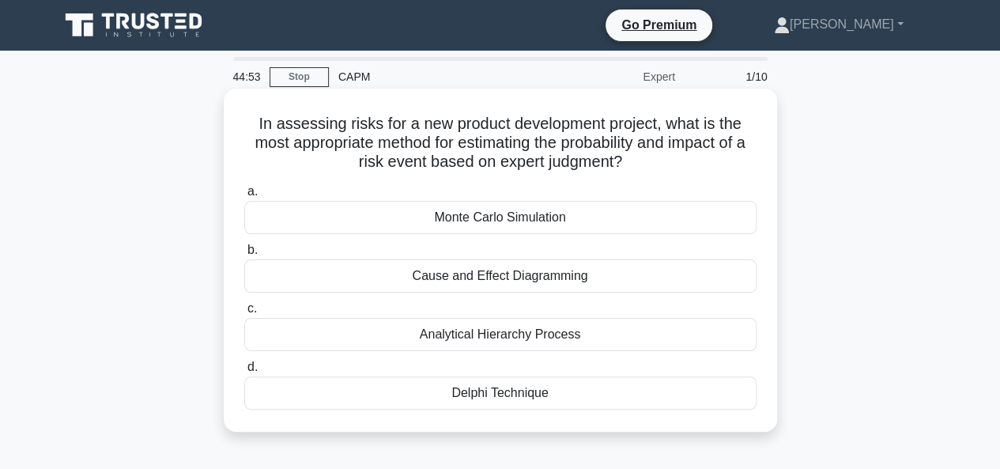
click at [527, 387] on div "Delphi Technique" at bounding box center [500, 392] width 512 height 33
click at [244, 372] on input "d. Delphi Technique" at bounding box center [244, 367] width 0 height 10
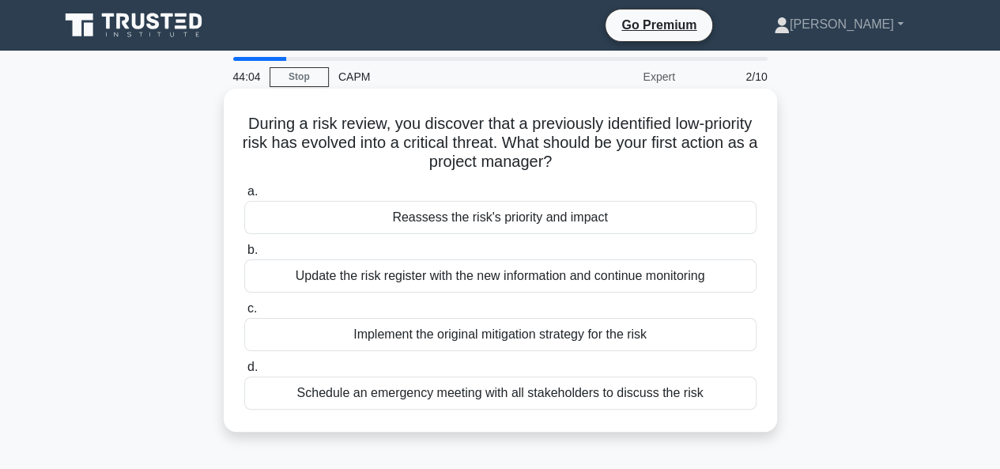
click at [471, 276] on div "Update the risk register with the new information and continue monitoring" at bounding box center [500, 275] width 512 height 33
click at [244, 255] on input "b. Update the risk register with the new information and continue monitoring" at bounding box center [244, 250] width 0 height 10
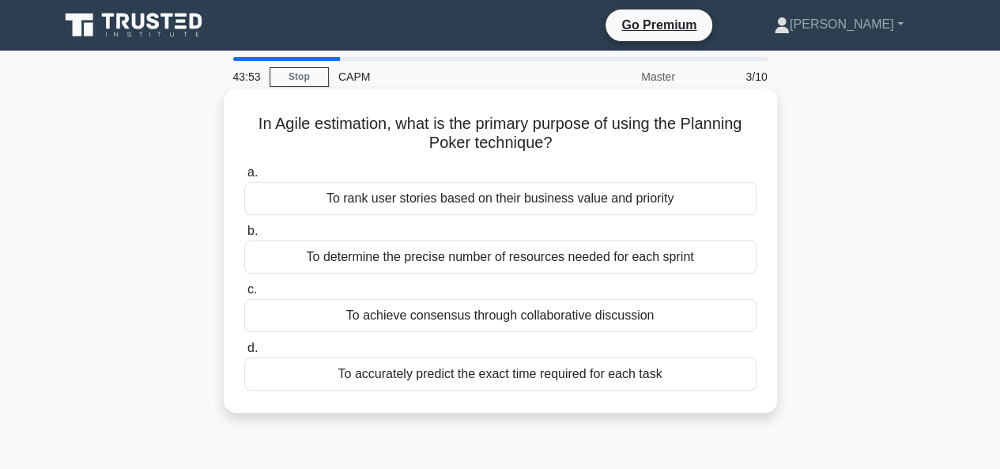
click at [495, 374] on div "To accurately predict the exact time required for each task" at bounding box center [500, 373] width 512 height 33
click at [244, 354] on input "d. To accurately predict the exact time required for each task" at bounding box center [244, 348] width 0 height 10
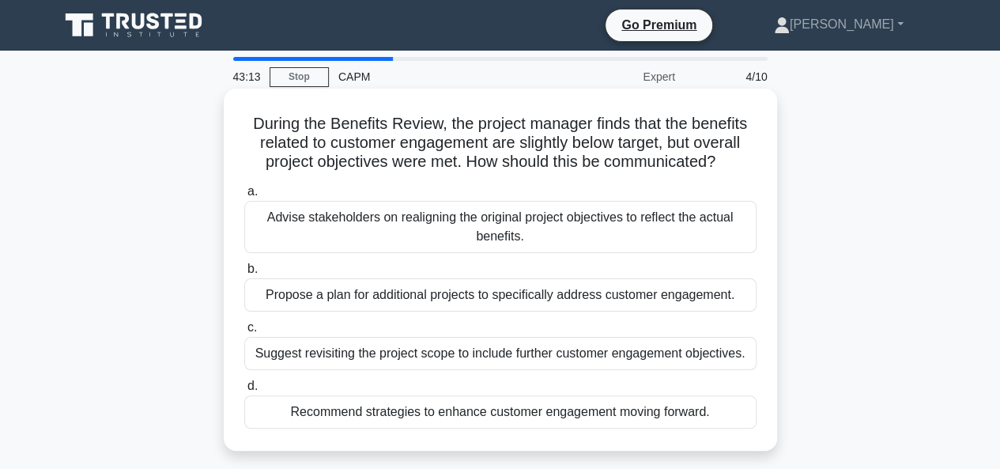
click at [497, 238] on div "Advise stakeholders on realigning the original project objectives to reflect th…" at bounding box center [500, 227] width 512 height 52
click at [244, 197] on input "a. Advise stakeholders on realigning the original project objectives to reflect…" at bounding box center [244, 192] width 0 height 10
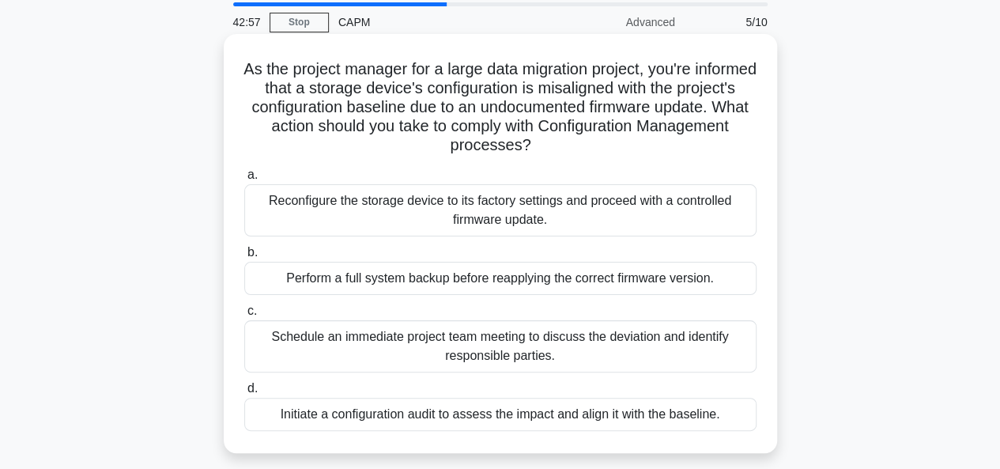
scroll to position [79, 0]
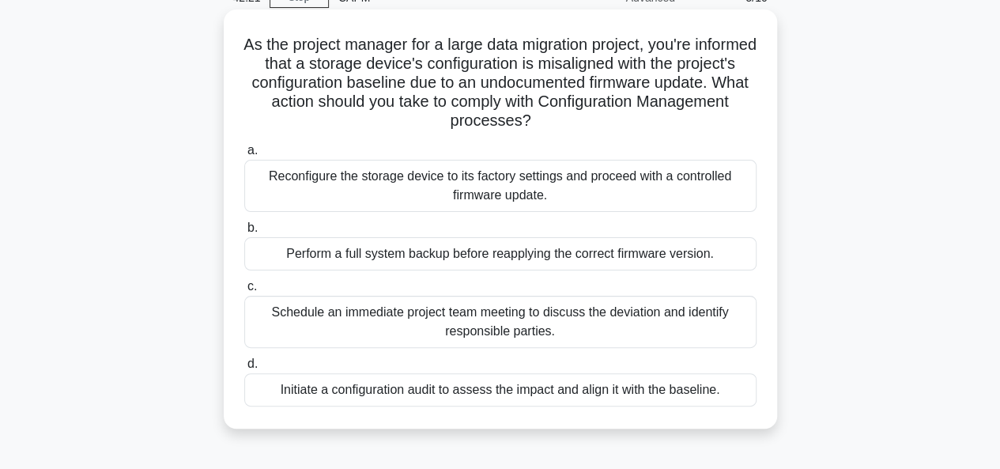
click at [508, 255] on div "Perform a full system backup before reapplying the correct firmware version." at bounding box center [500, 253] width 512 height 33
click at [244, 233] on input "b. Perform a full system backup before reapplying the correct firmware version." at bounding box center [244, 228] width 0 height 10
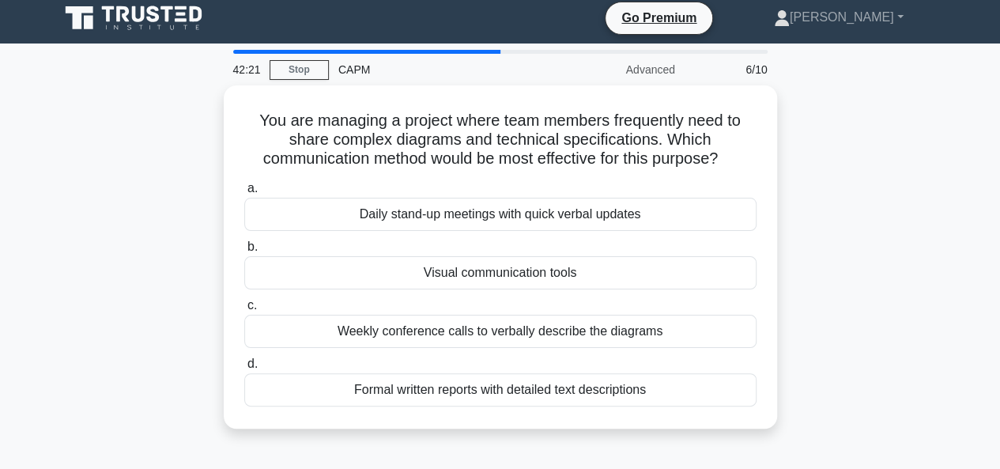
scroll to position [0, 0]
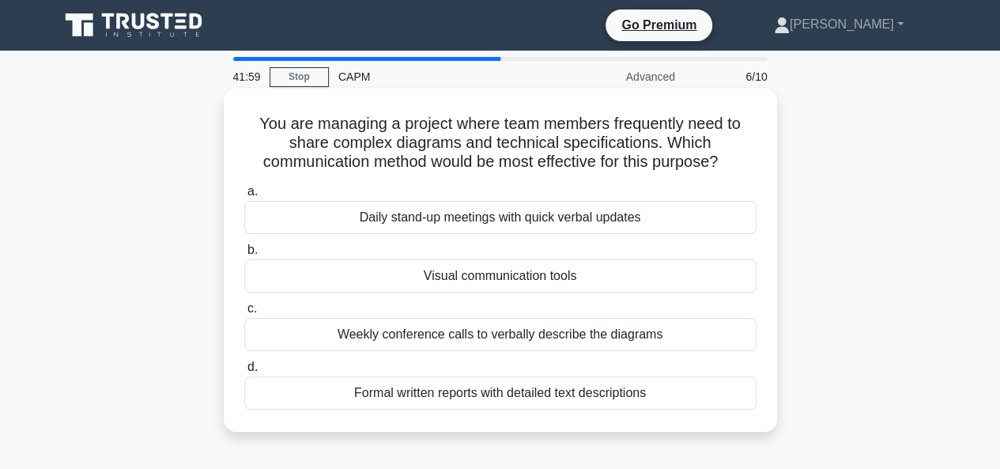
click at [506, 284] on div "Visual communication tools" at bounding box center [500, 275] width 512 height 33
click at [244, 255] on input "b. Visual communication tools" at bounding box center [244, 250] width 0 height 10
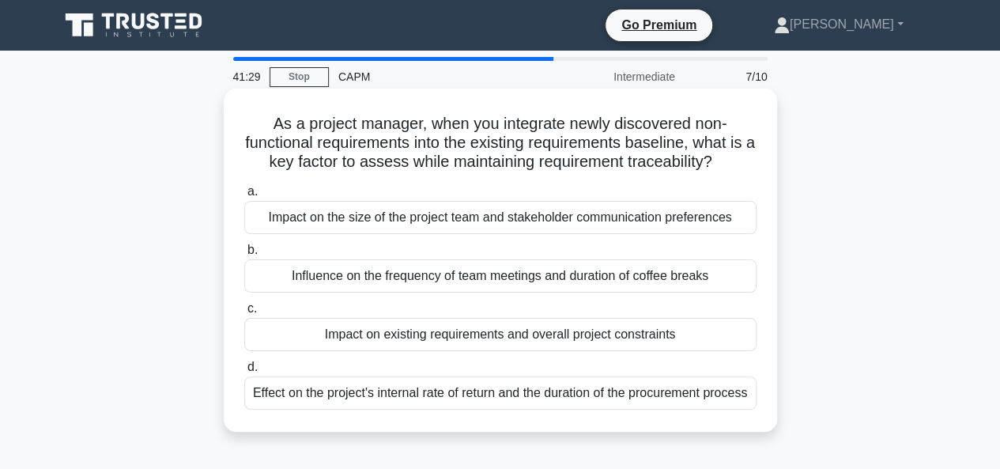
click at [429, 137] on h5 "As a project manager, when you integrate newly discovered non-functional requir…" at bounding box center [501, 143] width 516 height 59
drag, startPoint x: 429, startPoint y: 137, endPoint x: 567, endPoint y: 137, distance: 137.6
click at [567, 137] on h5 "As a project manager, when you integrate newly discovered non-functional requir…" at bounding box center [501, 143] width 516 height 59
click at [568, 137] on h5 "As a project manager, when you integrate newly discovered non-functional requir…" at bounding box center [501, 143] width 516 height 59
click at [649, 142] on h5 "As a project manager, when you integrate newly discovered non-functional requir…" at bounding box center [501, 143] width 516 height 59
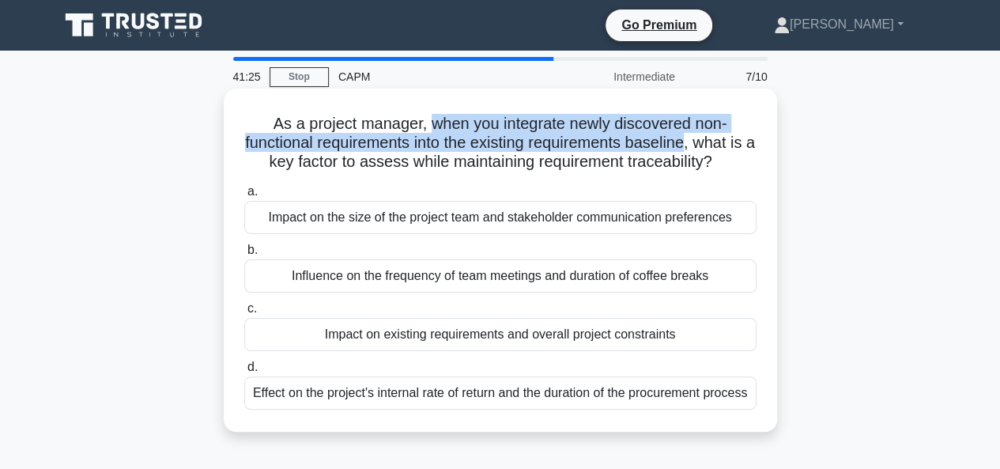
drag, startPoint x: 649, startPoint y: 142, endPoint x: 439, endPoint y: 132, distance: 210.6
click at [439, 132] on h5 "As a project manager, when you integrate newly discovered non-functional requir…" at bounding box center [501, 143] width 516 height 59
drag, startPoint x: 439, startPoint y: 132, endPoint x: 671, endPoint y: 153, distance: 233.4
click at [671, 153] on h5 "As a project manager, when you integrate newly discovered non-functional requir…" at bounding box center [501, 143] width 516 height 59
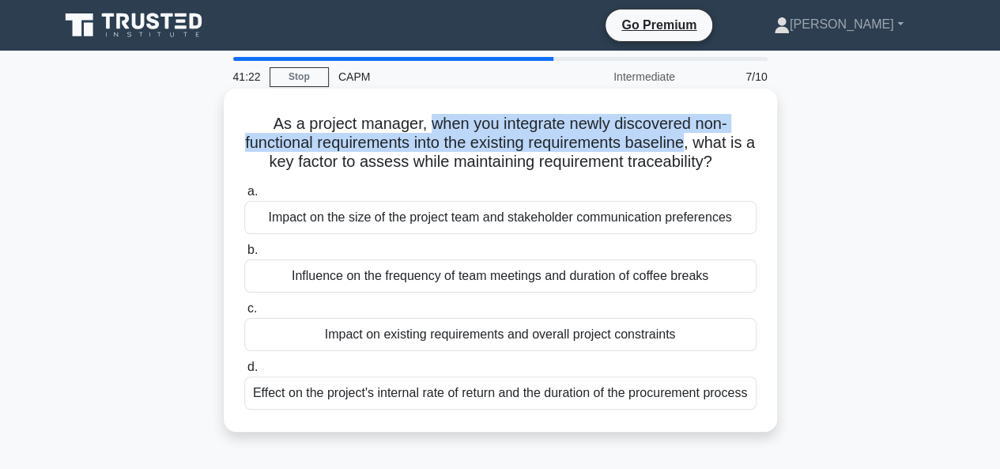
click at [671, 153] on h5 "As a project manager, when you integrate newly discovered non-functional requir…" at bounding box center [501, 143] width 516 height 59
drag, startPoint x: 671, startPoint y: 152, endPoint x: 459, endPoint y: 128, distance: 214.1
click at [459, 128] on h5 "As a project manager, when you integrate newly discovered non-functional requir…" at bounding box center [501, 143] width 516 height 59
drag, startPoint x: 459, startPoint y: 128, endPoint x: 661, endPoint y: 152, distance: 203.8
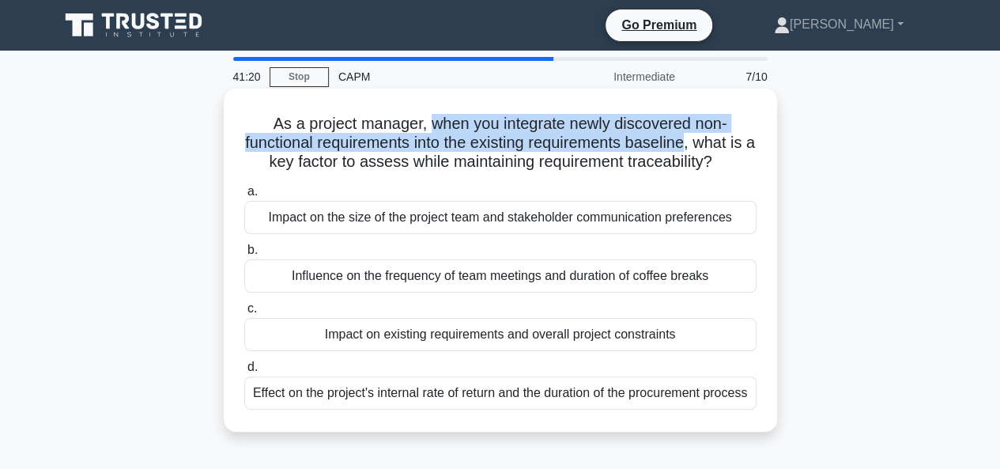
click at [661, 152] on h5 "As a project manager, when you integrate newly discovered non-functional requir…" at bounding box center [501, 143] width 516 height 59
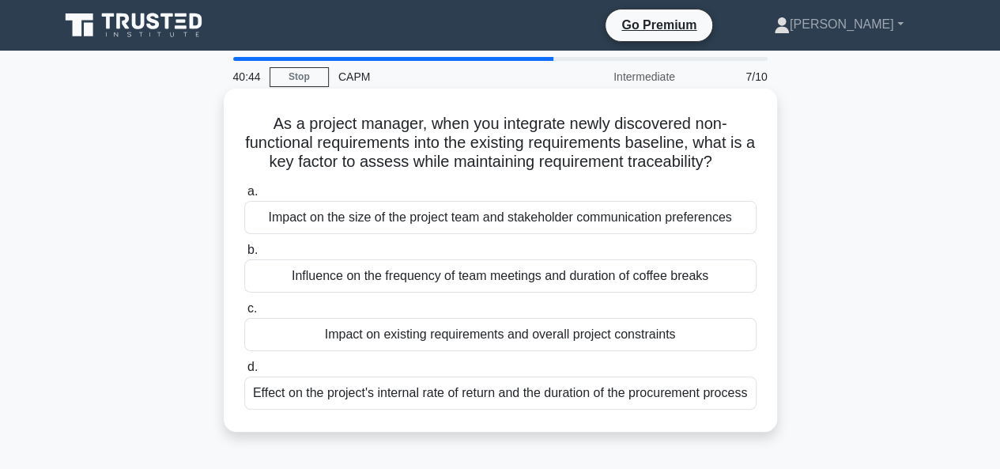
click at [490, 338] on div "Impact on existing requirements and overall project constraints" at bounding box center [500, 334] width 512 height 33
click at [244, 314] on input "c. Impact on existing requirements and overall project constraints" at bounding box center [244, 309] width 0 height 10
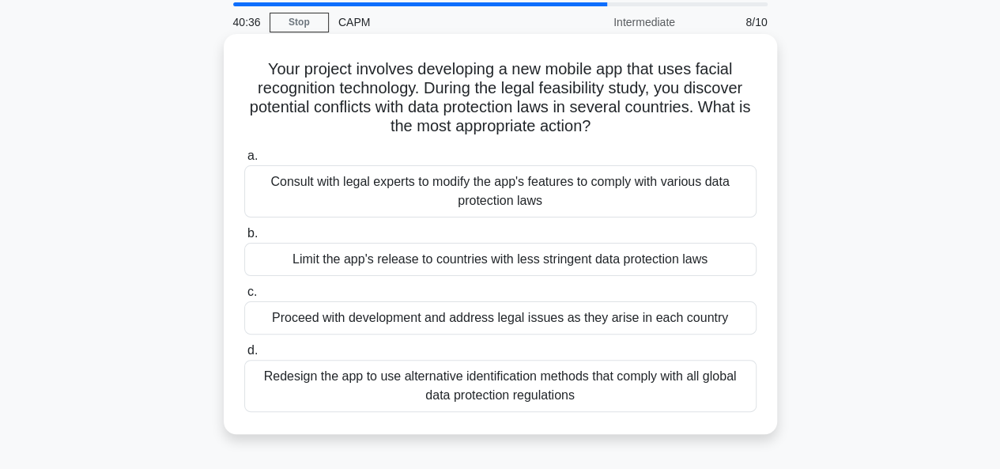
scroll to position [79, 0]
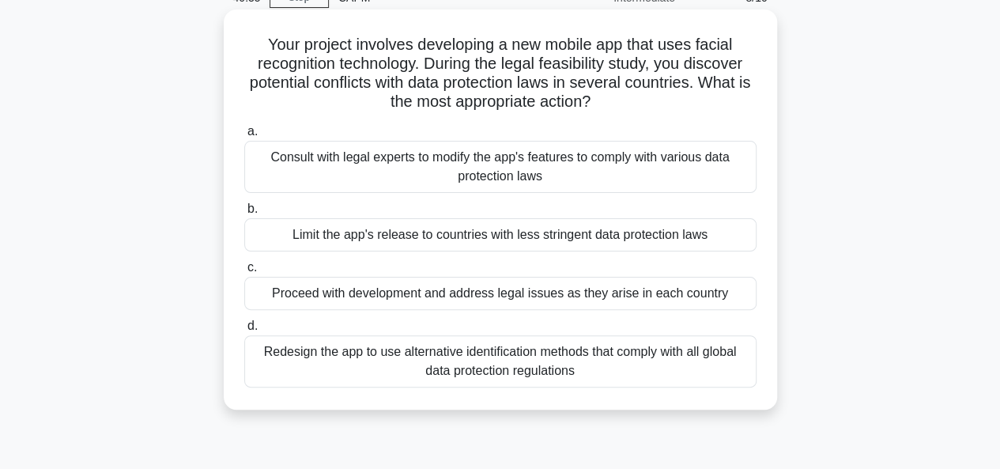
click at [479, 164] on div "Consult with legal experts to modify the app's features to comply with various …" at bounding box center [500, 167] width 512 height 52
click at [244, 137] on input "a. Consult with legal experts to modify the app's features to comply with vario…" at bounding box center [244, 132] width 0 height 10
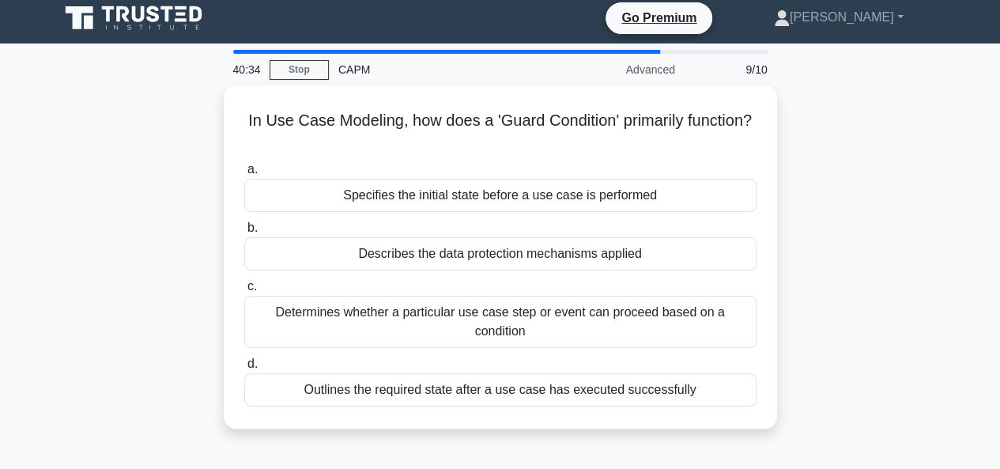
scroll to position [0, 0]
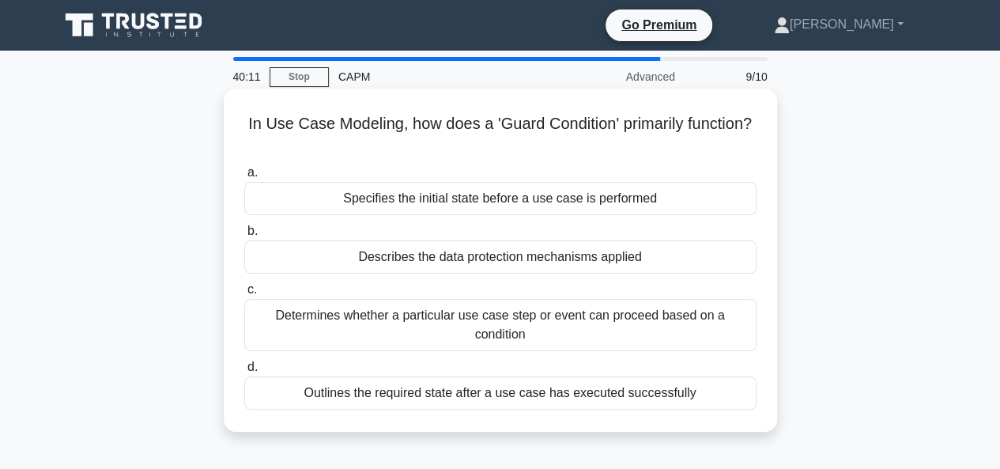
click at [528, 325] on div "Determines whether a particular use case step or event can proceed based on a c…" at bounding box center [500, 325] width 512 height 52
click at [244, 295] on input "c. Determines whether a particular use case step or event can proceed based on …" at bounding box center [244, 290] width 0 height 10
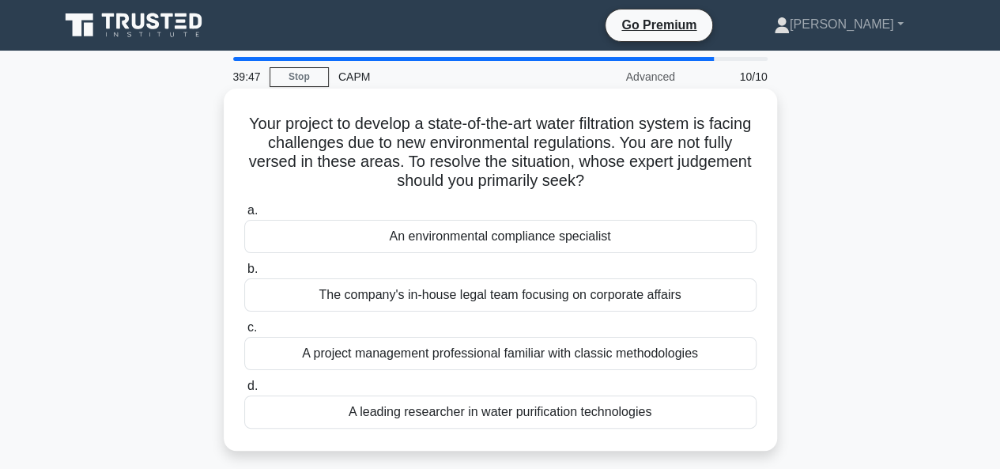
click at [508, 244] on div "An environmental compliance specialist" at bounding box center [500, 236] width 512 height 33
click at [244, 216] on input "a. An environmental compliance specialist" at bounding box center [244, 211] width 0 height 10
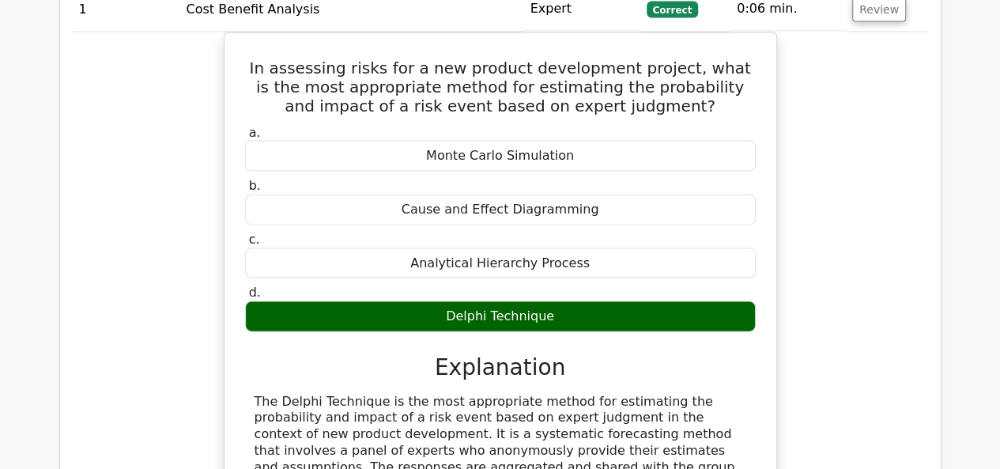
scroll to position [1423, 0]
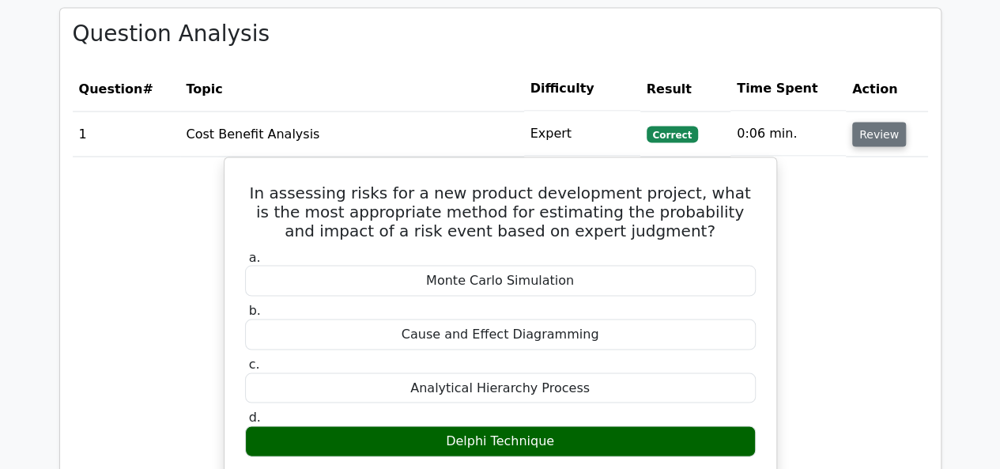
click at [866, 122] on button "Review" at bounding box center [880, 134] width 54 height 25
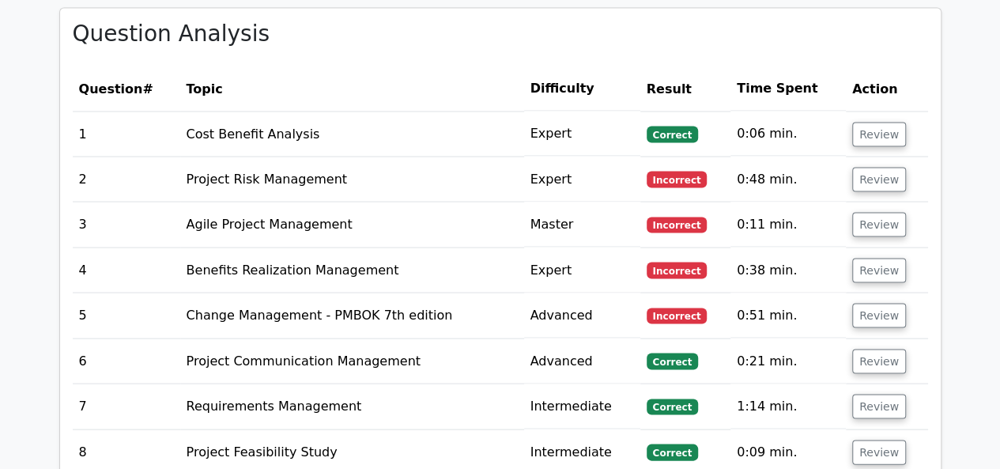
click at [890, 157] on td "Review" at bounding box center [887, 179] width 82 height 45
click at [880, 167] on button "Review" at bounding box center [880, 179] width 54 height 25
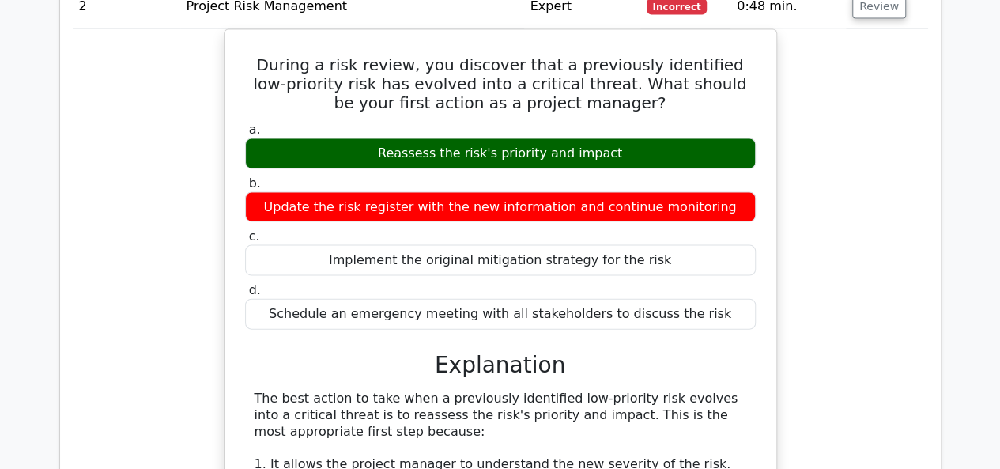
scroll to position [1503, 0]
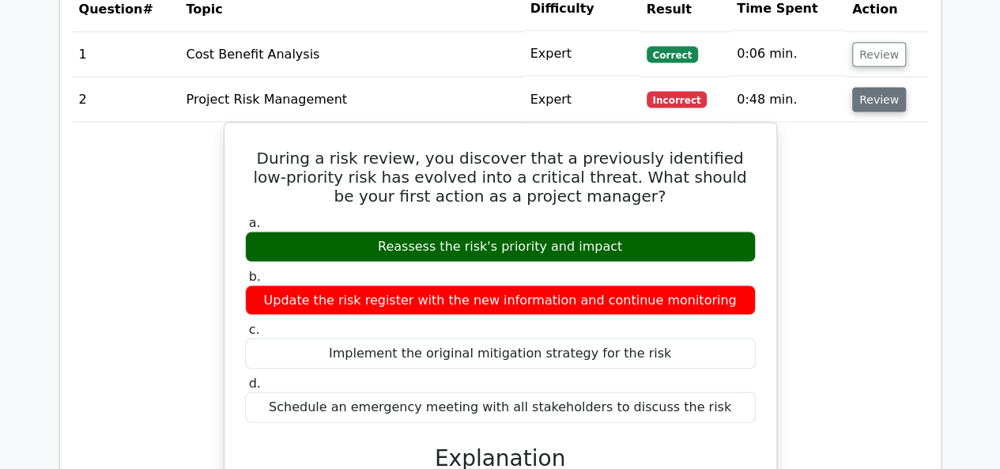
click at [879, 88] on button "Review" at bounding box center [880, 100] width 54 height 25
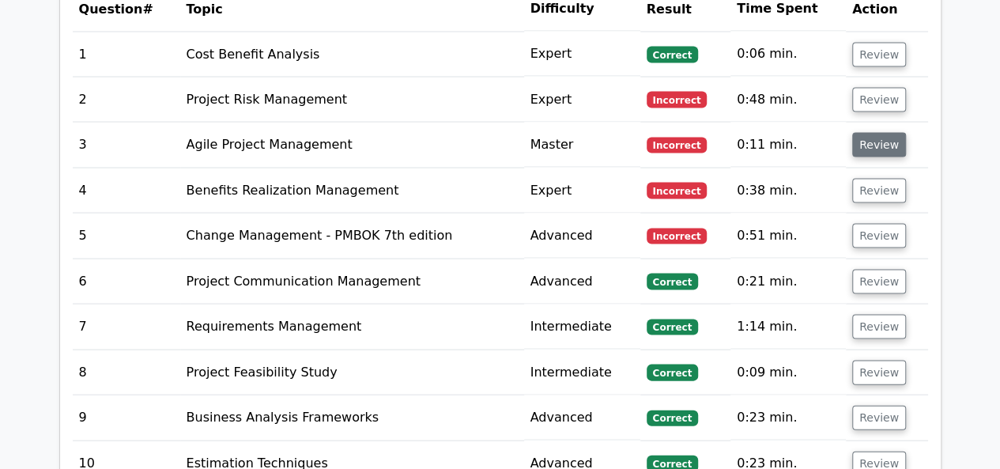
click at [864, 133] on button "Review" at bounding box center [880, 145] width 54 height 25
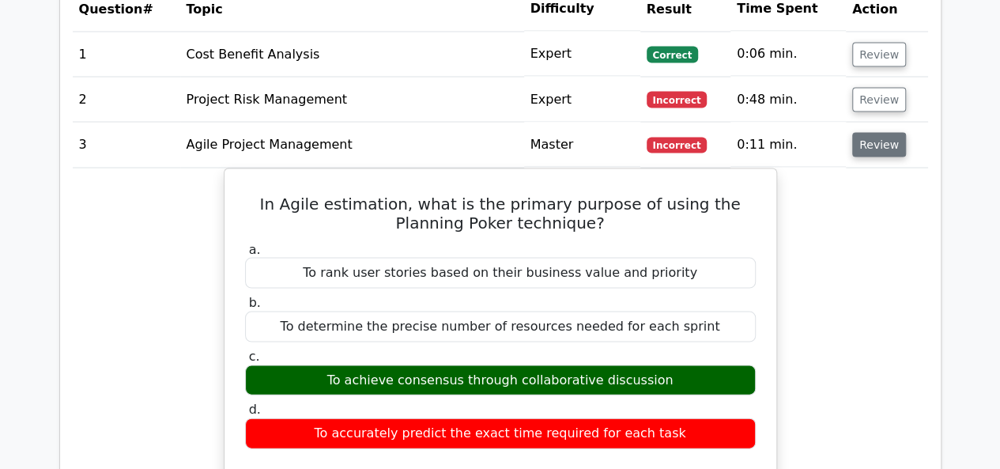
click at [867, 133] on button "Review" at bounding box center [880, 145] width 54 height 25
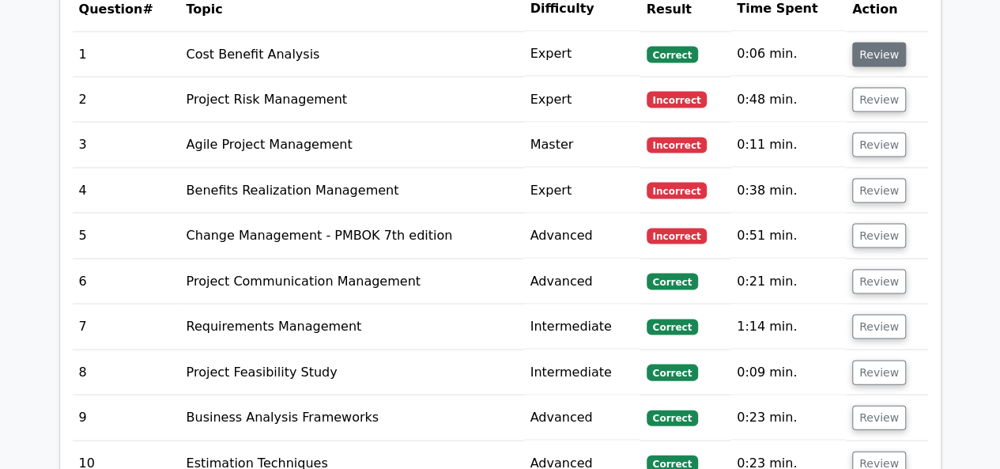
click at [872, 43] on button "Review" at bounding box center [880, 55] width 54 height 25
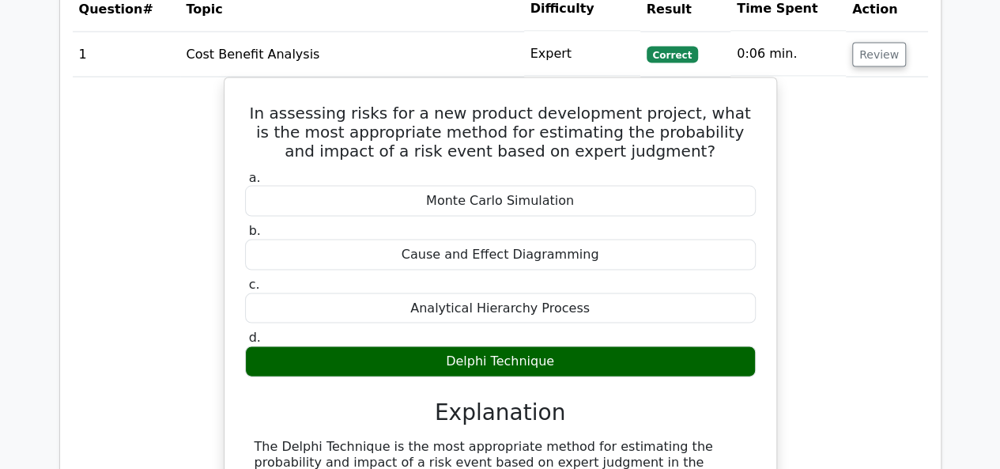
click at [867, 47] on td "Review" at bounding box center [887, 54] width 82 height 45
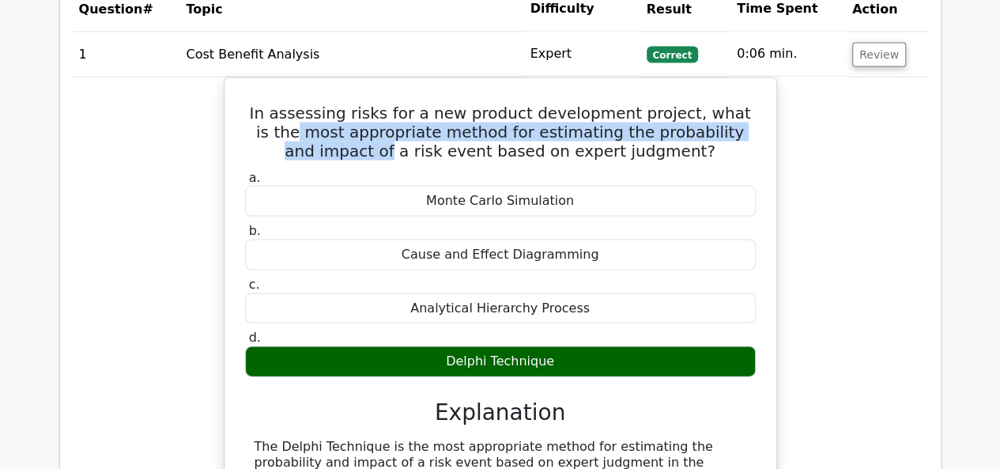
click at [819, 108] on div "In assessing risks for a new product development project, what is the most appr…" at bounding box center [501, 473] width 856 height 791
click at [889, 43] on button "Review" at bounding box center [880, 55] width 54 height 25
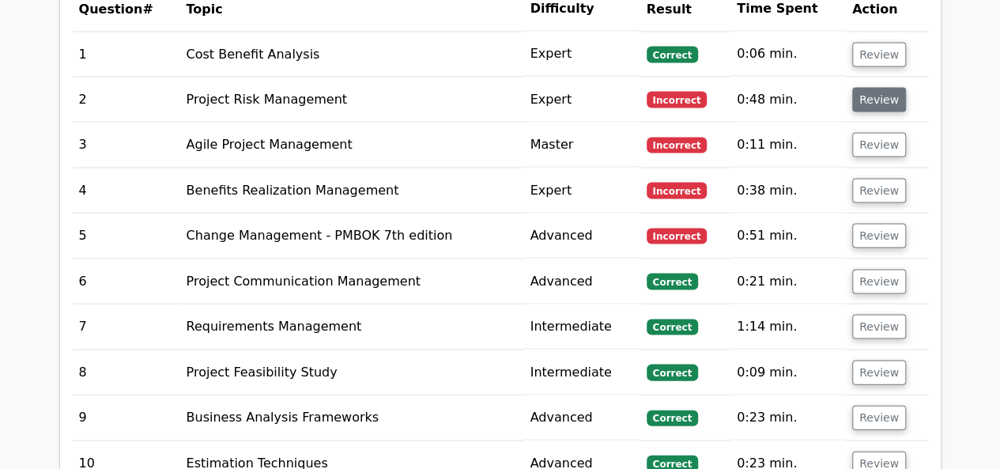
click at [876, 88] on button "Review" at bounding box center [880, 100] width 54 height 25
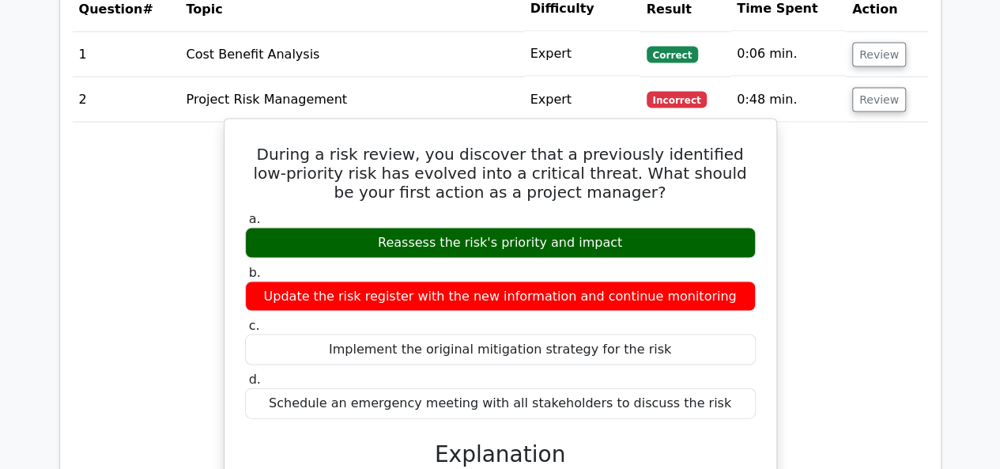
drag, startPoint x: 395, startPoint y: 221, endPoint x: 625, endPoint y: 227, distance: 230.2
click at [625, 228] on div "Reassess the risk's priority and impact" at bounding box center [500, 243] width 511 height 31
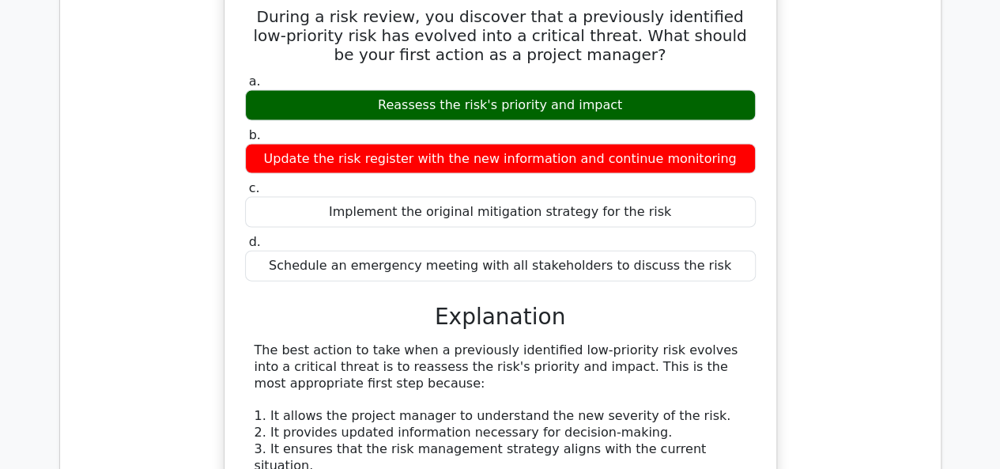
scroll to position [1740, 0]
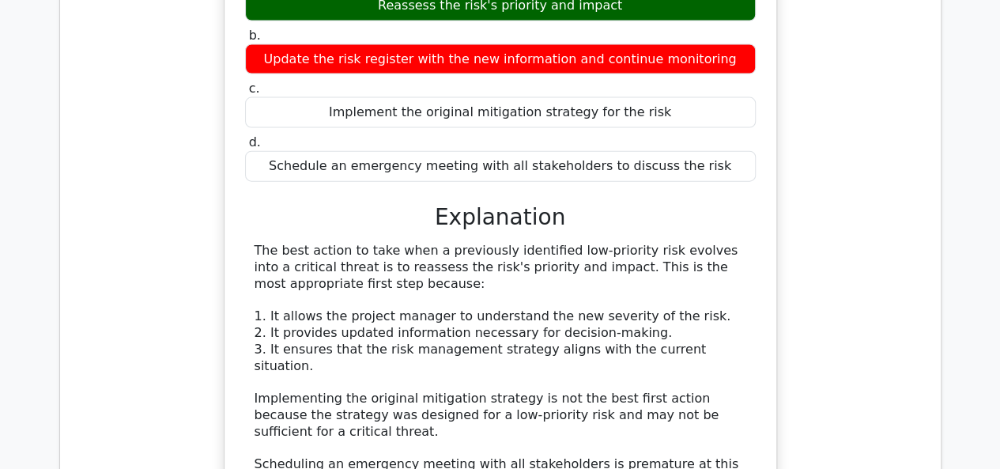
drag, startPoint x: 343, startPoint y: 252, endPoint x: 252, endPoint y: 233, distance: 93.1
click at [252, 243] on div "The best action to take when a previously identified low-priority risk evolves …" at bounding box center [500, 448] width 511 height 411
drag, startPoint x: 252, startPoint y: 233, endPoint x: 410, endPoint y: 259, distance: 159.5
click at [410, 259] on div "The best action to take when a previously identified low-priority risk evolves …" at bounding box center [500, 448] width 511 height 411
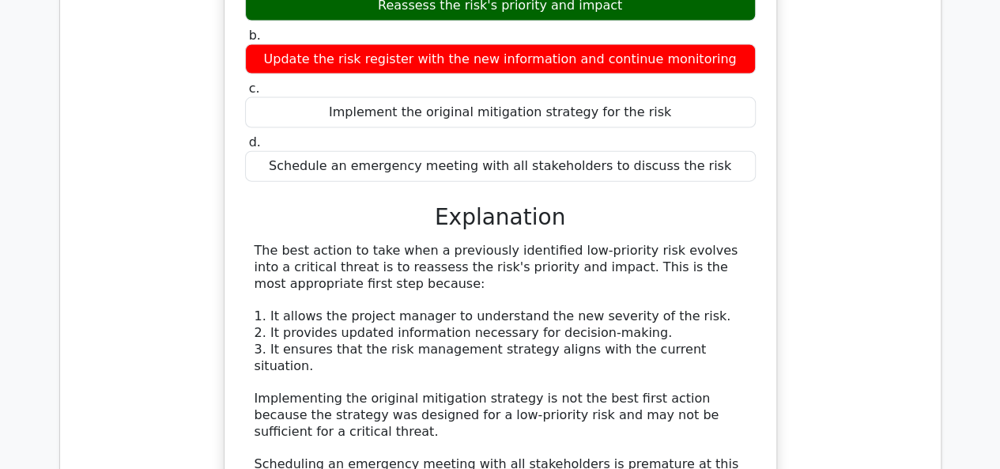
click at [410, 259] on div "The best action to take when a previously identified low-priority risk evolves …" at bounding box center [501, 448] width 492 height 411
drag, startPoint x: 410, startPoint y: 259, endPoint x: 256, endPoint y: 221, distance: 157.9
click at [256, 243] on div "The best action to take when a previously identified low-priority risk evolves …" at bounding box center [501, 448] width 492 height 411
drag, startPoint x: 323, startPoint y: 395, endPoint x: 328, endPoint y: 385, distance: 11.0
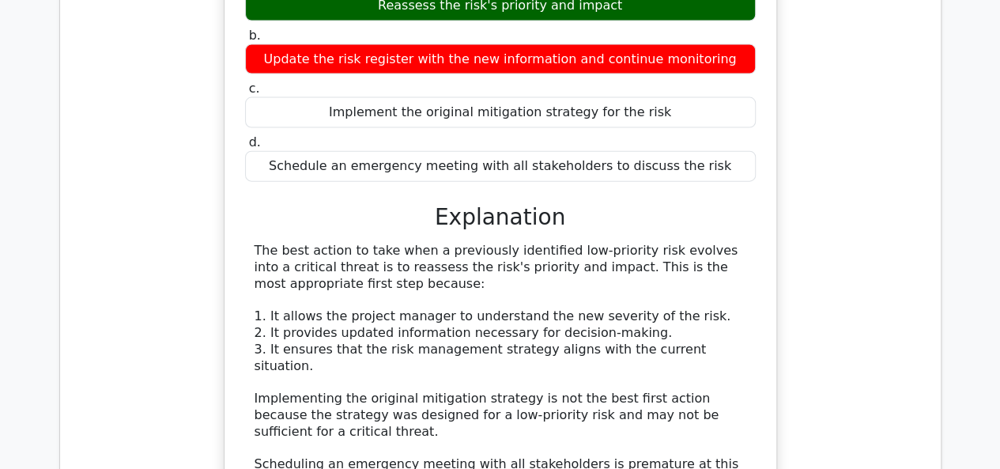
click at [328, 385] on div "The best action to take when a previously identified low-priority risk evolves …" at bounding box center [501, 448] width 492 height 411
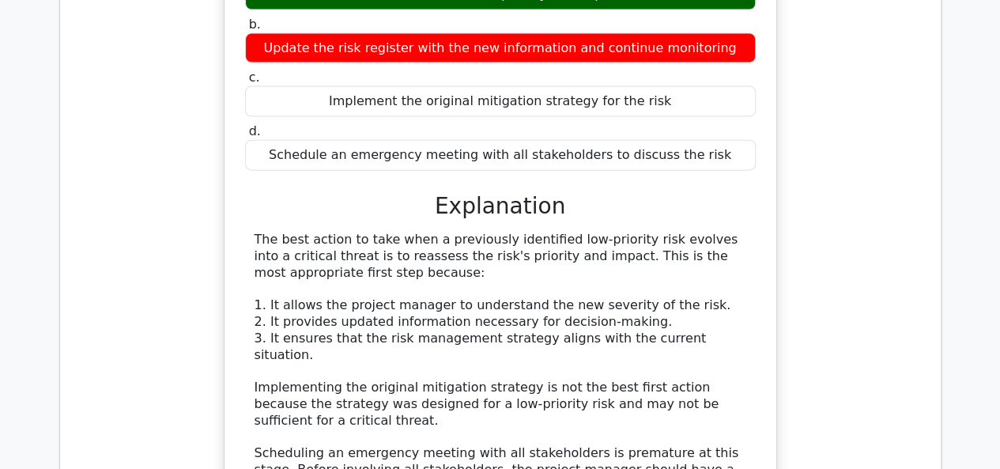
scroll to position [1819, 0]
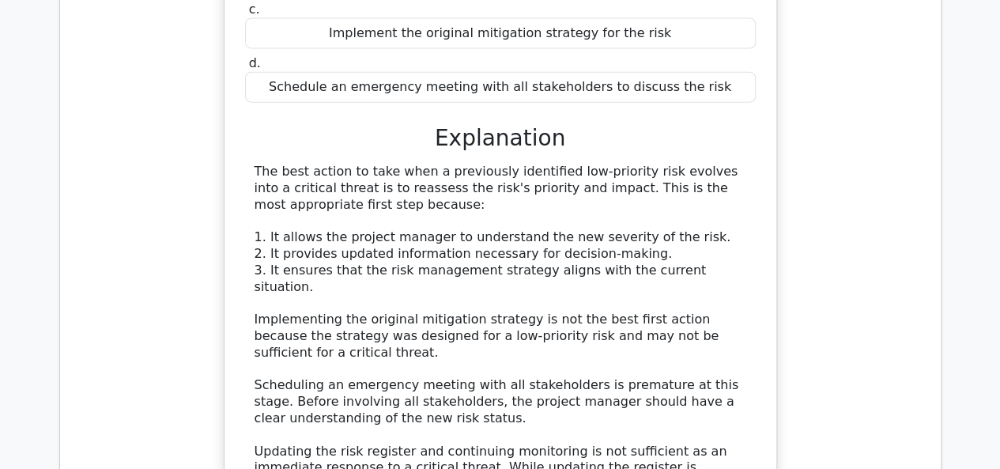
drag, startPoint x: 474, startPoint y: 373, endPoint x: 493, endPoint y: 379, distance: 19.0
click at [493, 379] on div "The best action to take when a previously identified low-priority risk evolves …" at bounding box center [501, 369] width 492 height 411
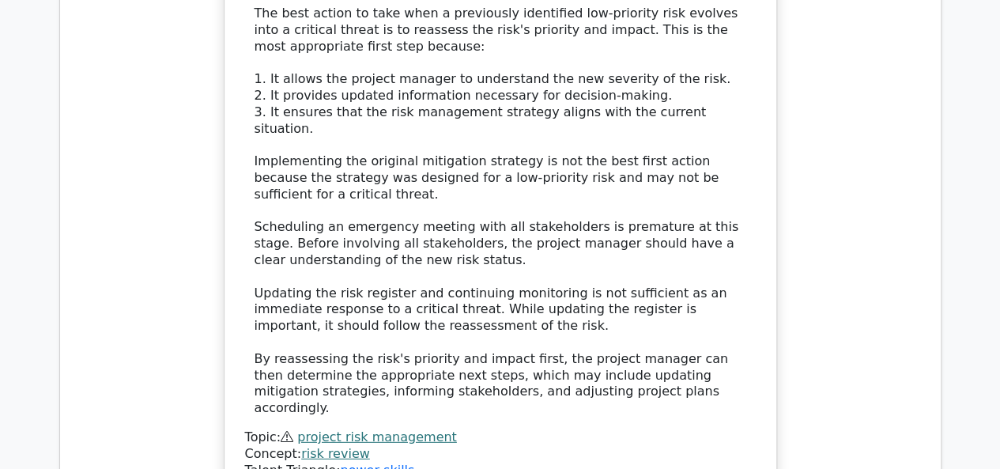
drag, startPoint x: 643, startPoint y: 352, endPoint x: 630, endPoint y: 352, distance: 13.4
click at [630, 352] on div "The best action to take when a previously identified low-priority risk evolves …" at bounding box center [501, 211] width 492 height 411
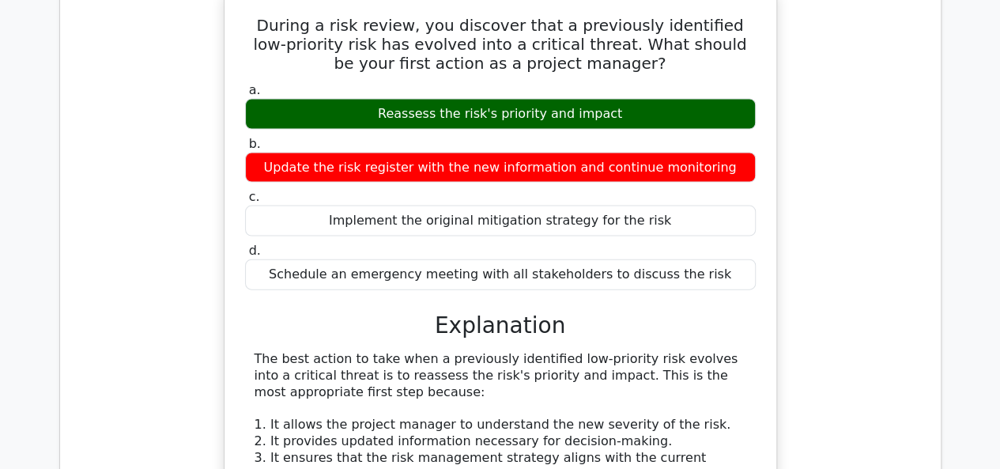
scroll to position [1423, 0]
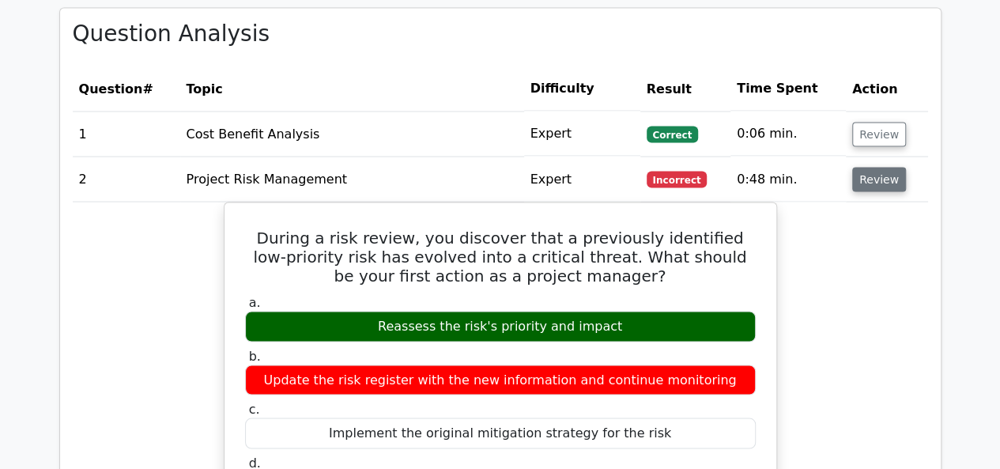
click at [891, 167] on button "Review" at bounding box center [880, 179] width 54 height 25
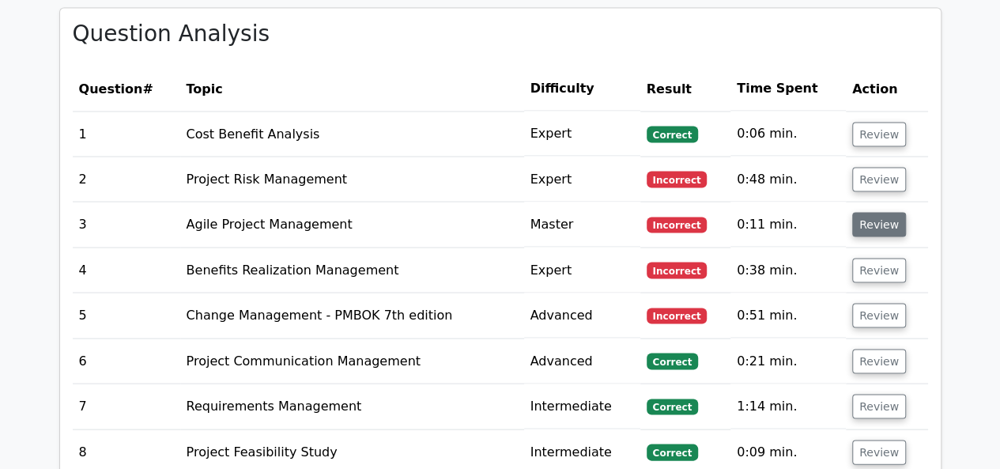
click at [887, 212] on button "Review" at bounding box center [880, 224] width 54 height 25
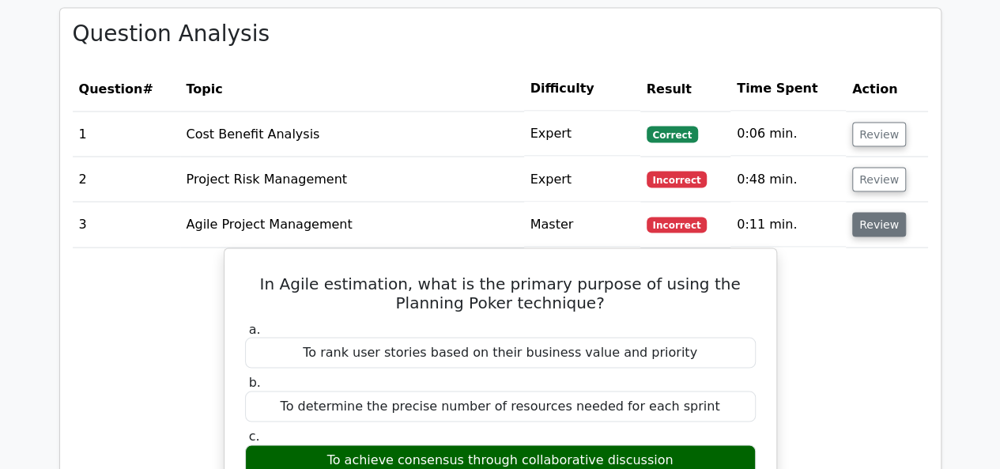
click at [859, 212] on button "Review" at bounding box center [880, 224] width 54 height 25
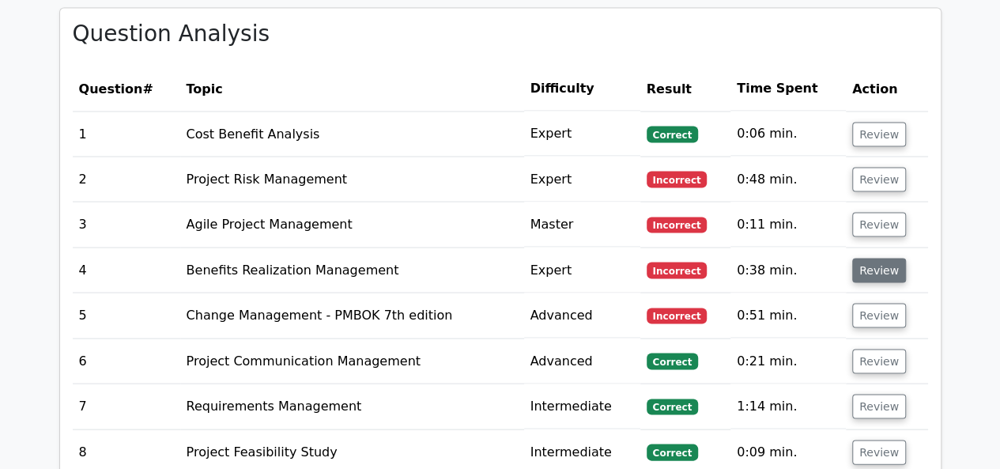
click at [865, 258] on button "Review" at bounding box center [880, 270] width 54 height 25
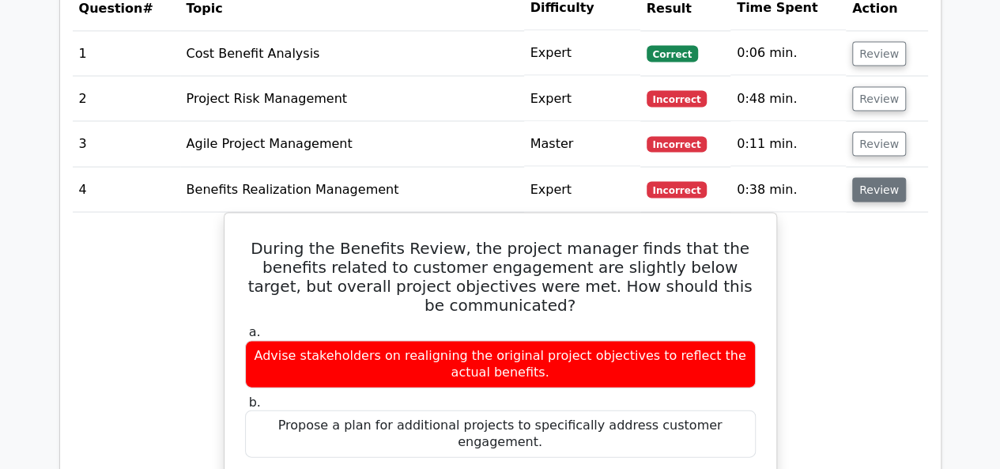
scroll to position [1582, 0]
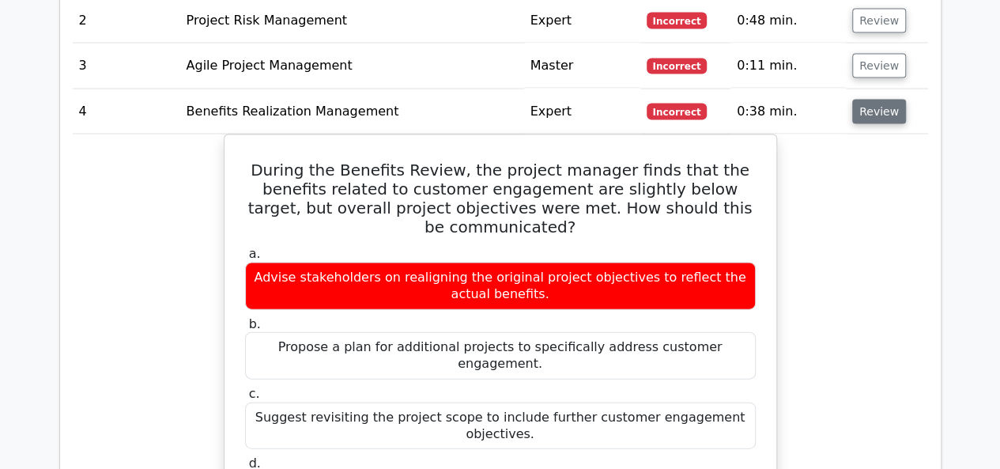
click at [876, 100] on button "Review" at bounding box center [880, 112] width 54 height 25
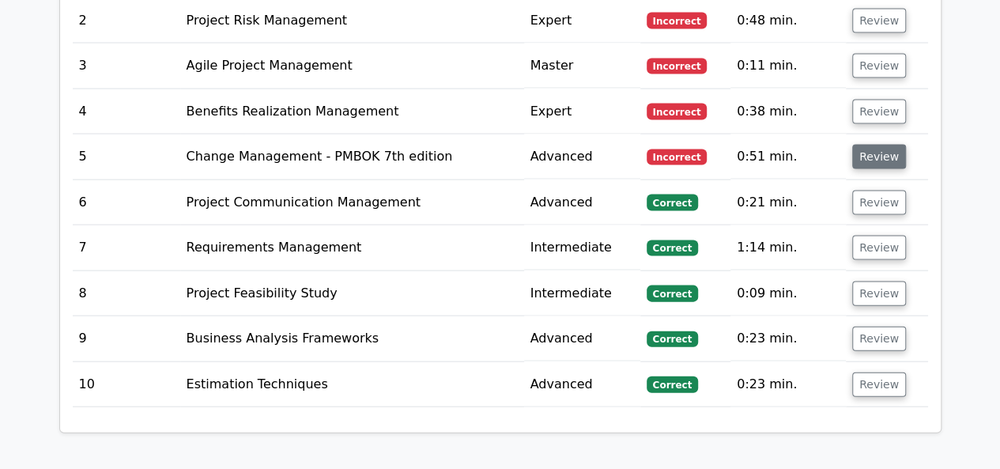
click at [870, 145] on button "Review" at bounding box center [880, 157] width 54 height 25
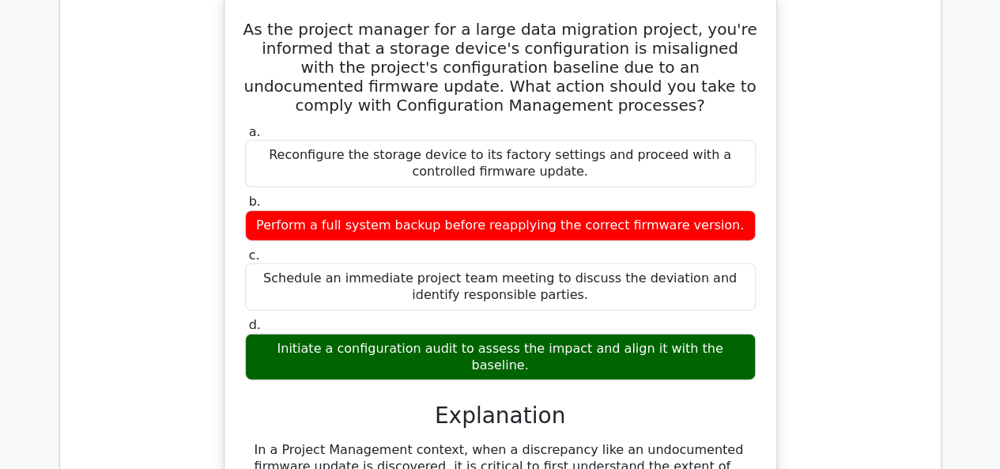
scroll to position [1661, 0]
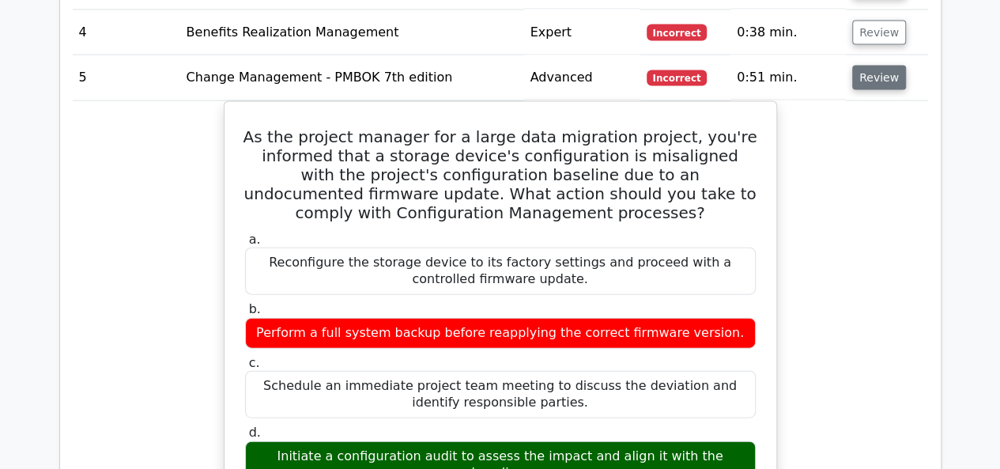
click at [879, 66] on button "Review" at bounding box center [880, 78] width 54 height 25
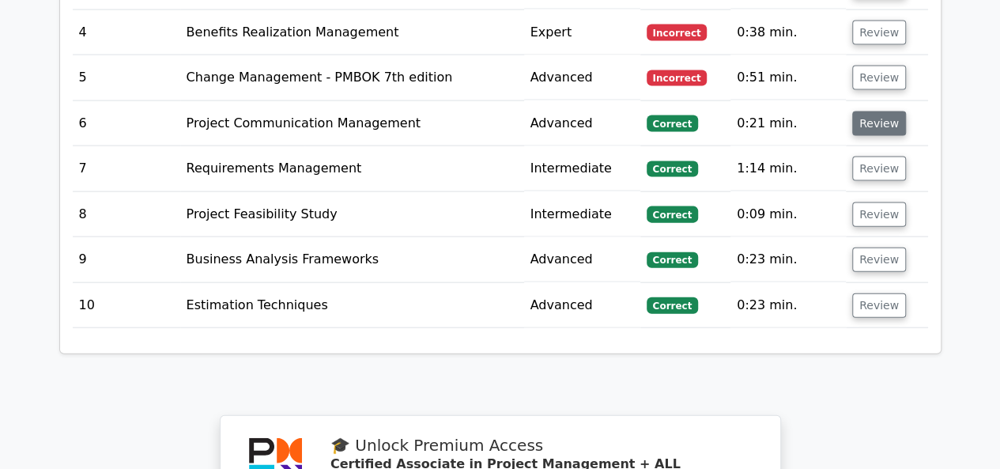
click at [878, 112] on button "Review" at bounding box center [880, 124] width 54 height 25
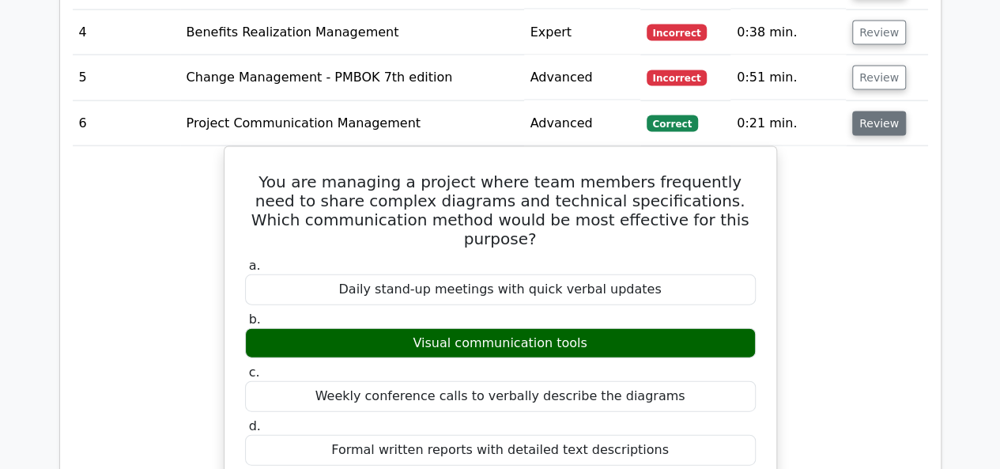
click at [878, 112] on button "Review" at bounding box center [880, 124] width 54 height 25
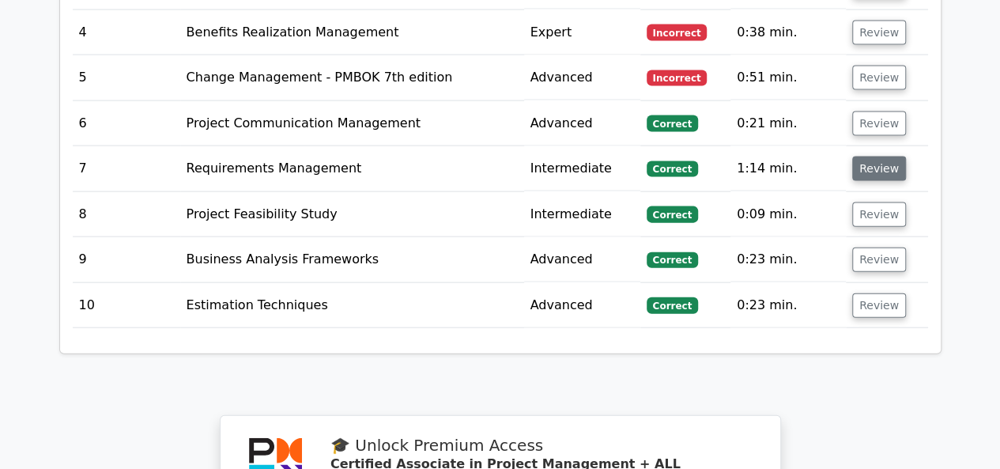
click at [866, 157] on button "Review" at bounding box center [880, 169] width 54 height 25
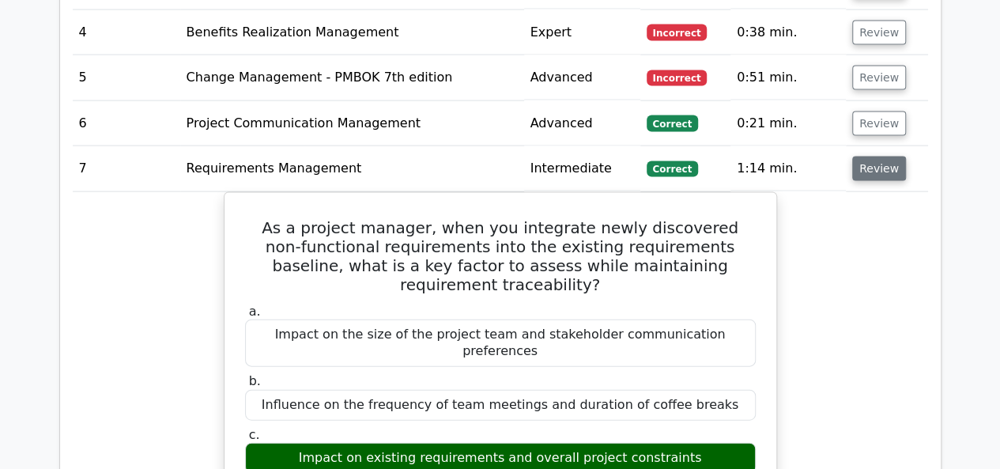
click at [866, 157] on button "Review" at bounding box center [880, 169] width 54 height 25
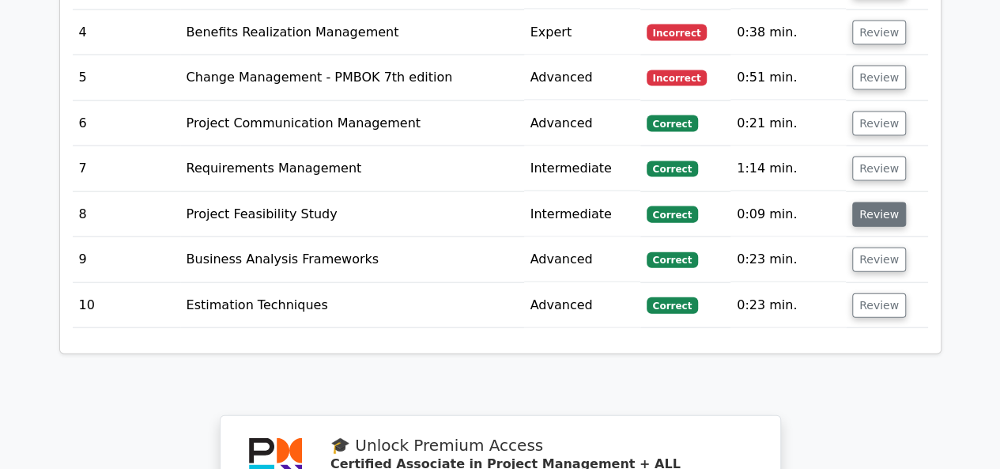
click at [871, 202] on button "Review" at bounding box center [880, 214] width 54 height 25
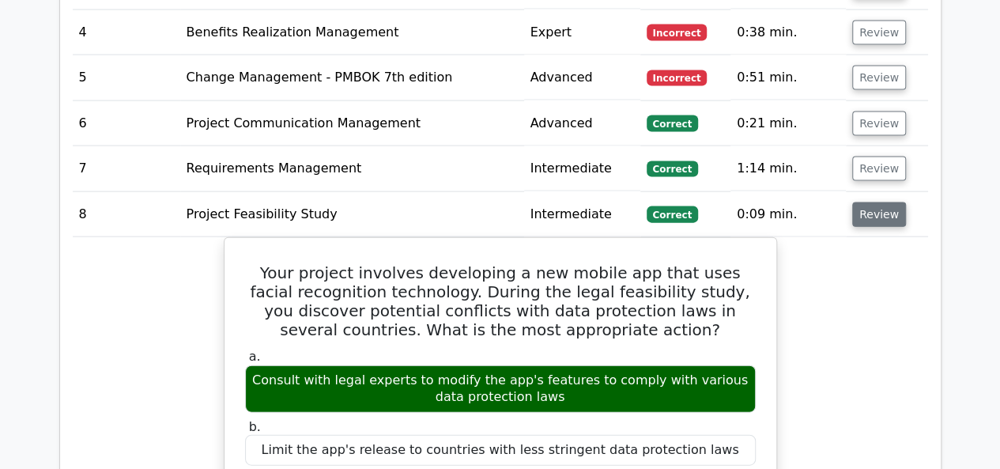
click at [868, 202] on button "Review" at bounding box center [880, 214] width 54 height 25
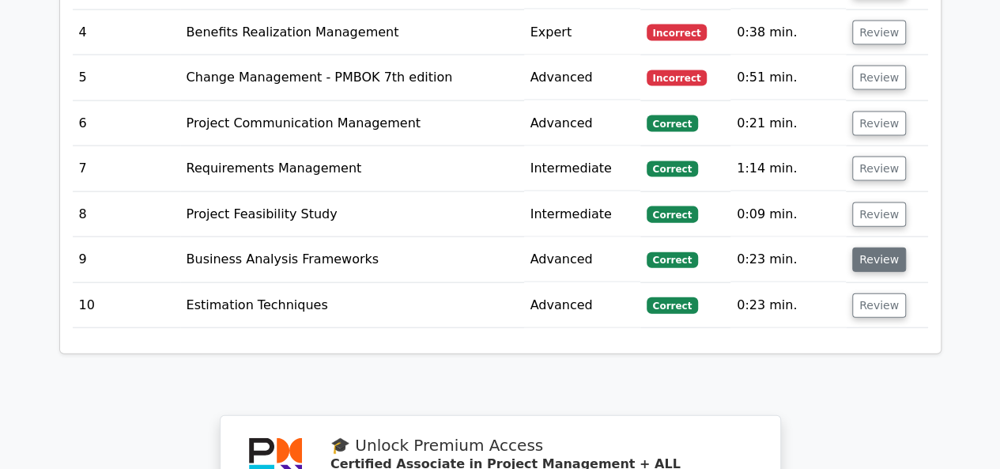
click at [865, 248] on button "Review" at bounding box center [880, 260] width 54 height 25
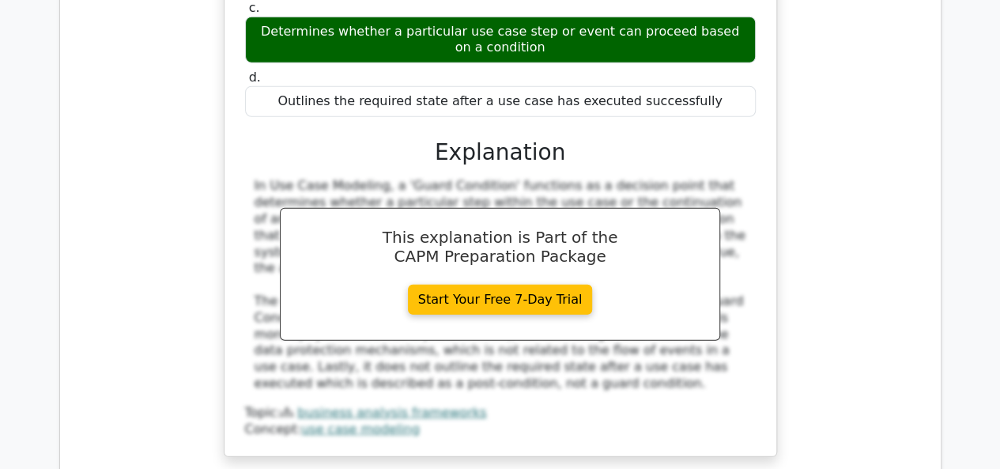
scroll to position [2214, 0]
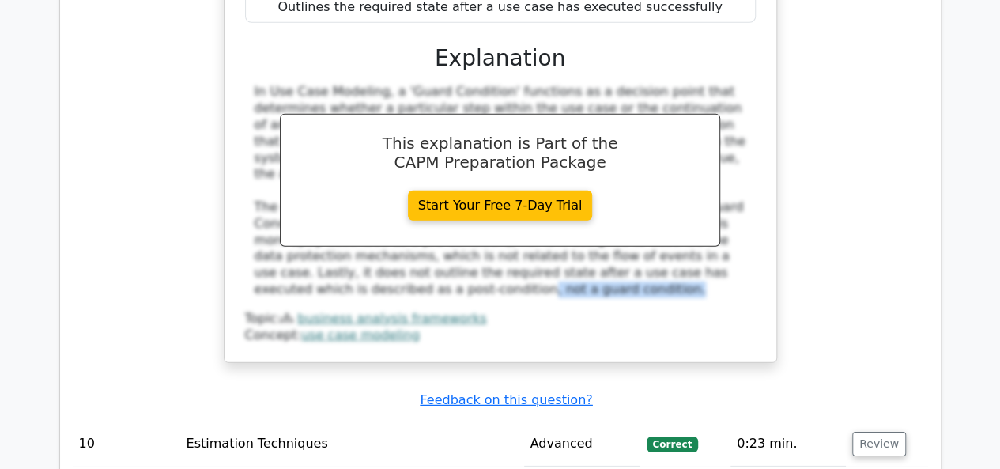
drag, startPoint x: 350, startPoint y: 270, endPoint x: 739, endPoint y: 244, distance: 389.1
click at [675, 246] on div "In Use Case Modeling, a 'Guard Condition' functions as a decision point that de…" at bounding box center [500, 213] width 511 height 259
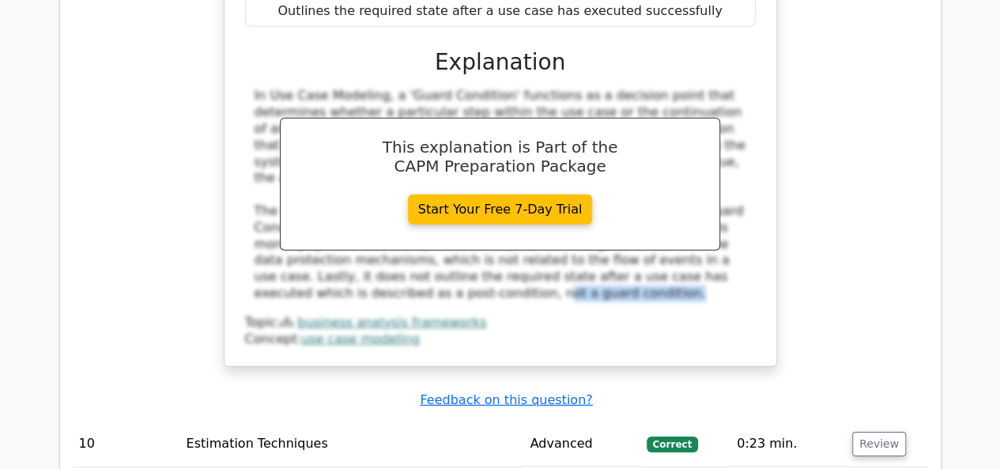
click at [821, 226] on div "In Use Case Modeling, how does a 'Guard Condition' primarily function? a. Speci…" at bounding box center [501, 58] width 856 height 657
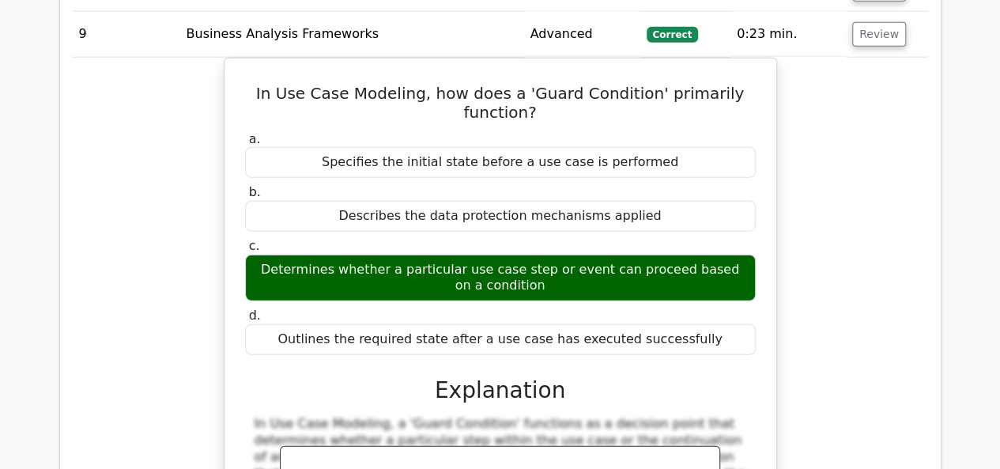
scroll to position [1819, 0]
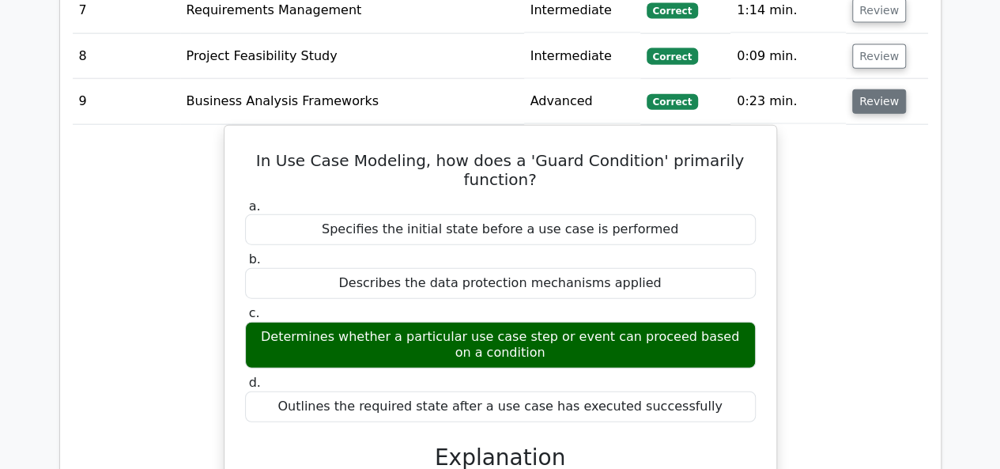
click at [857, 89] on button "Review" at bounding box center [880, 101] width 54 height 25
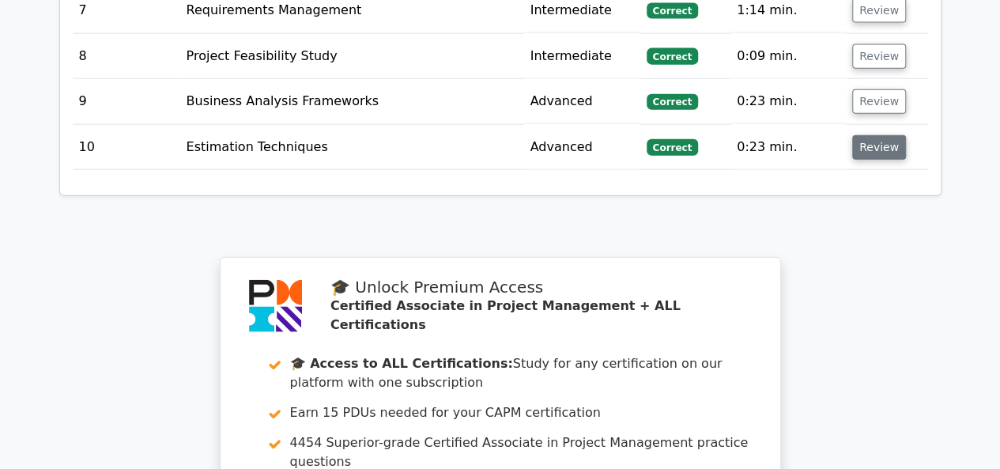
click at [853, 135] on button "Review" at bounding box center [880, 147] width 54 height 25
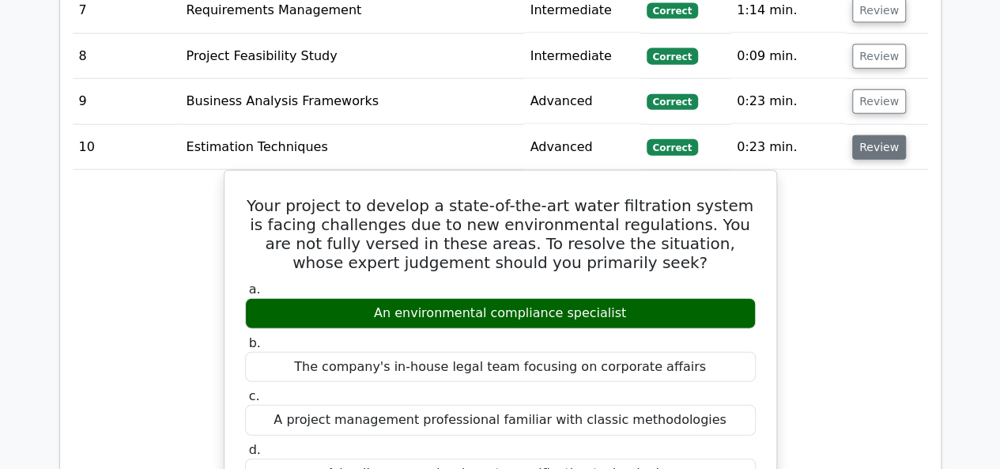
click at [859, 135] on button "Review" at bounding box center [880, 147] width 54 height 25
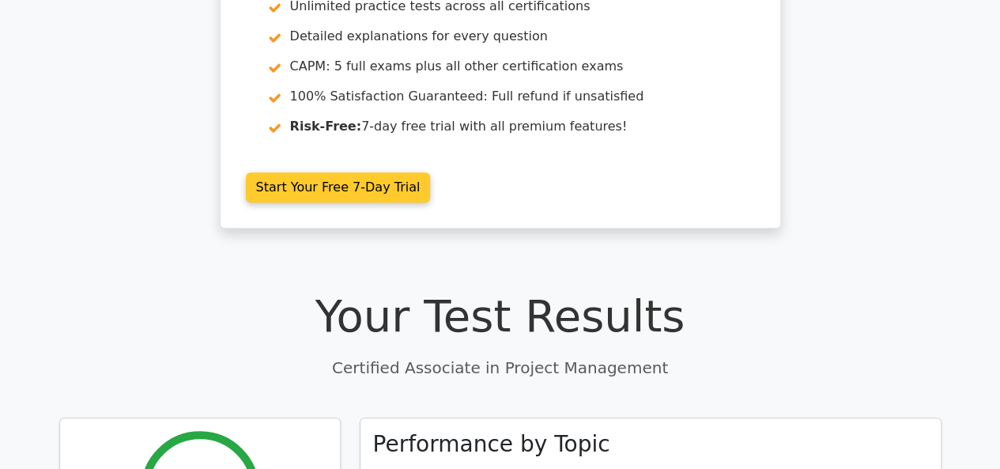
scroll to position [237, 0]
